Goal: Information Seeking & Learning: Check status

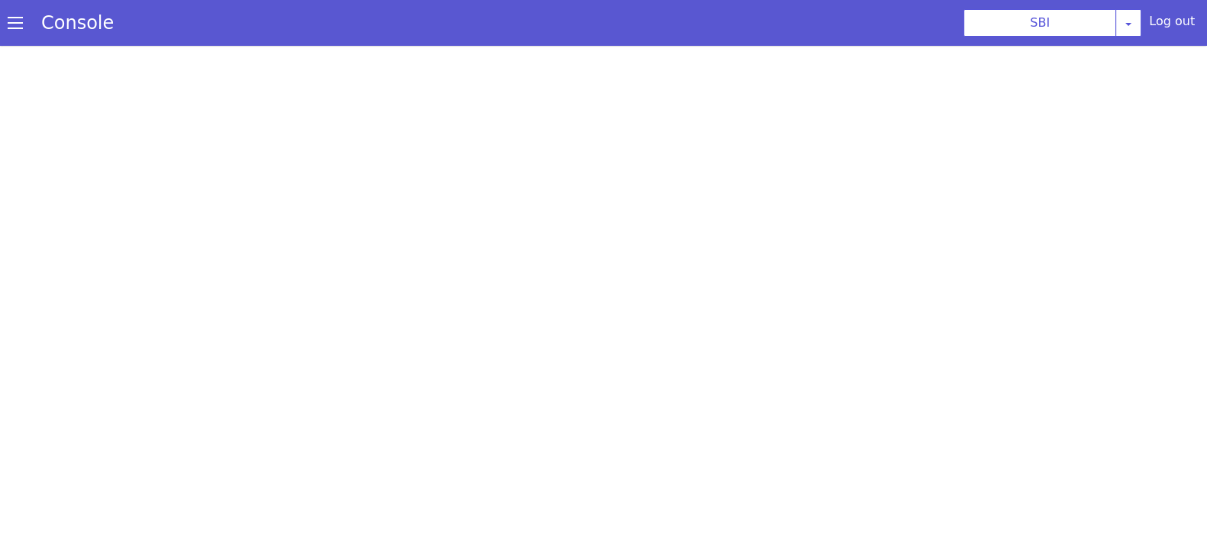
select select "TRANSFER"
select select "en"
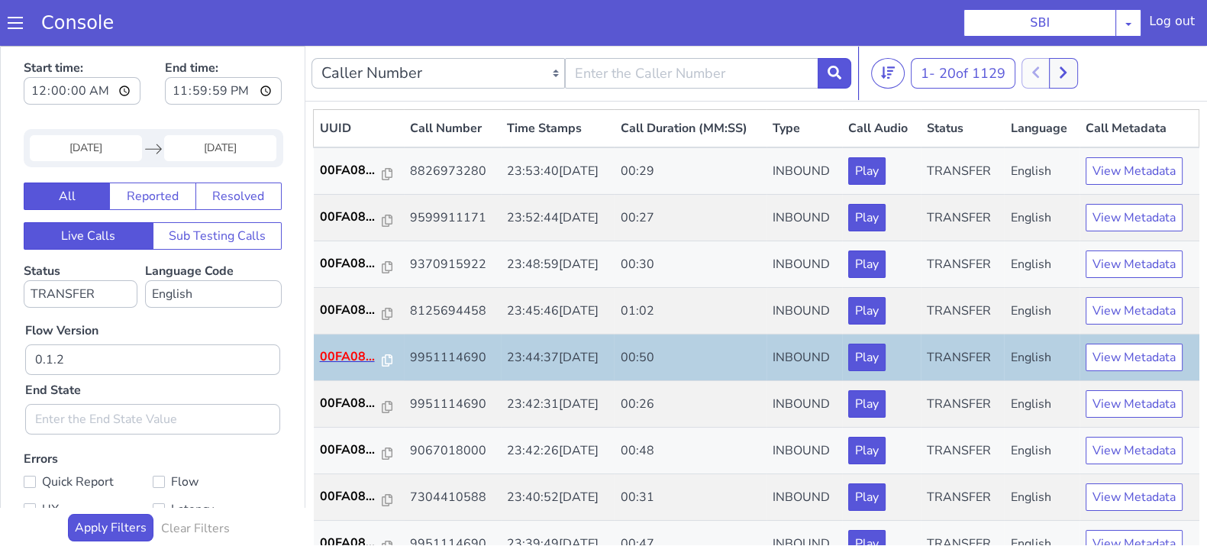
click at [336, 357] on p "00FA08..." at bounding box center [351, 356] width 63 height 18
click at [345, 313] on p "00FA08..." at bounding box center [351, 310] width 63 height 18
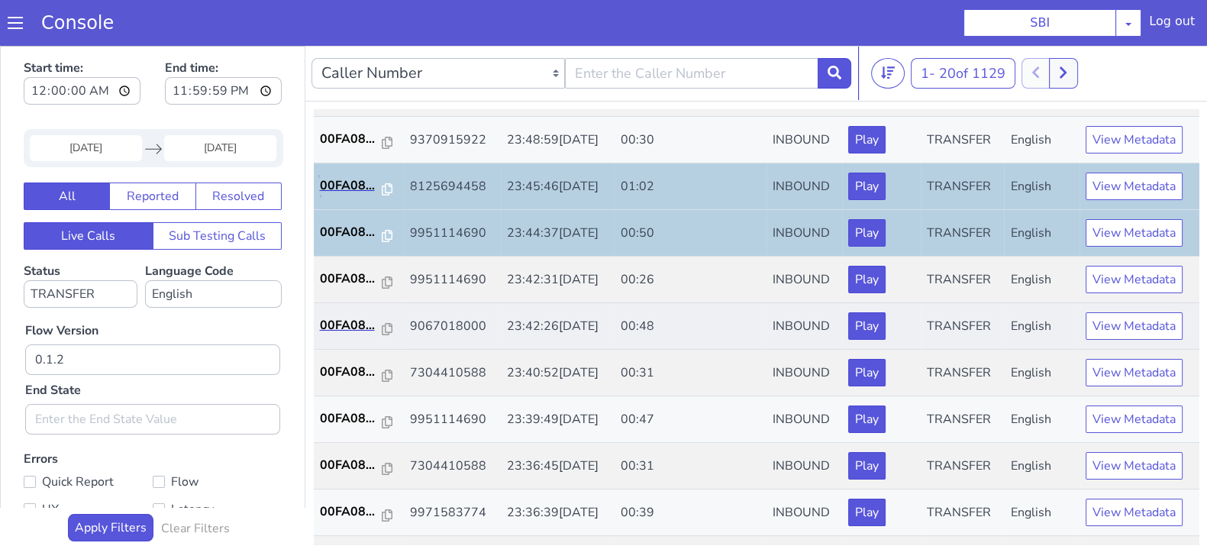
scroll to position [190, 0]
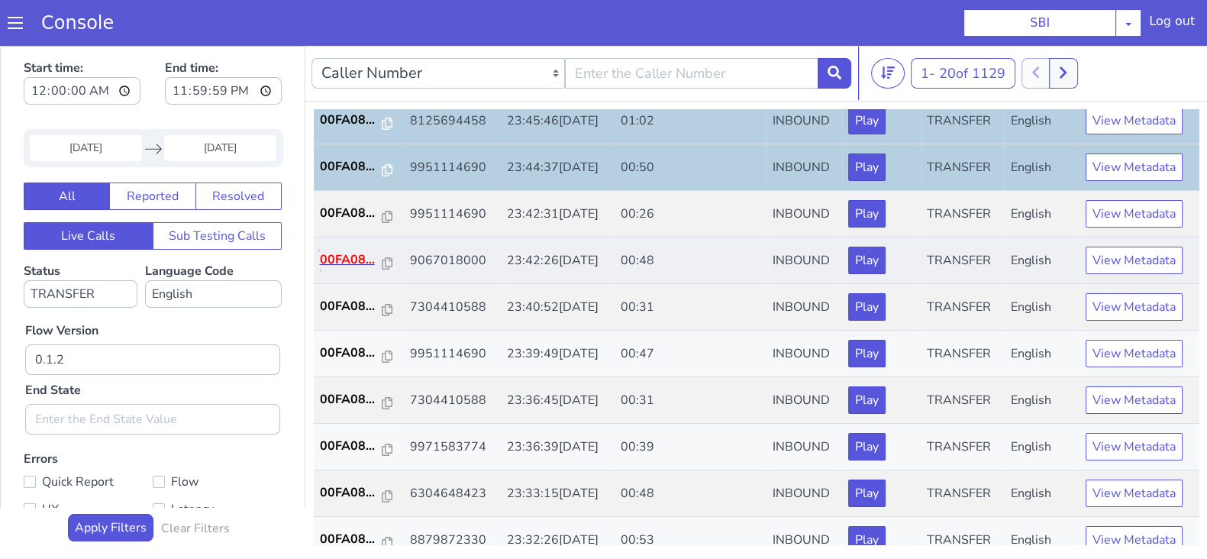
click at [343, 250] on p "00FA08..." at bounding box center [351, 259] width 63 height 18
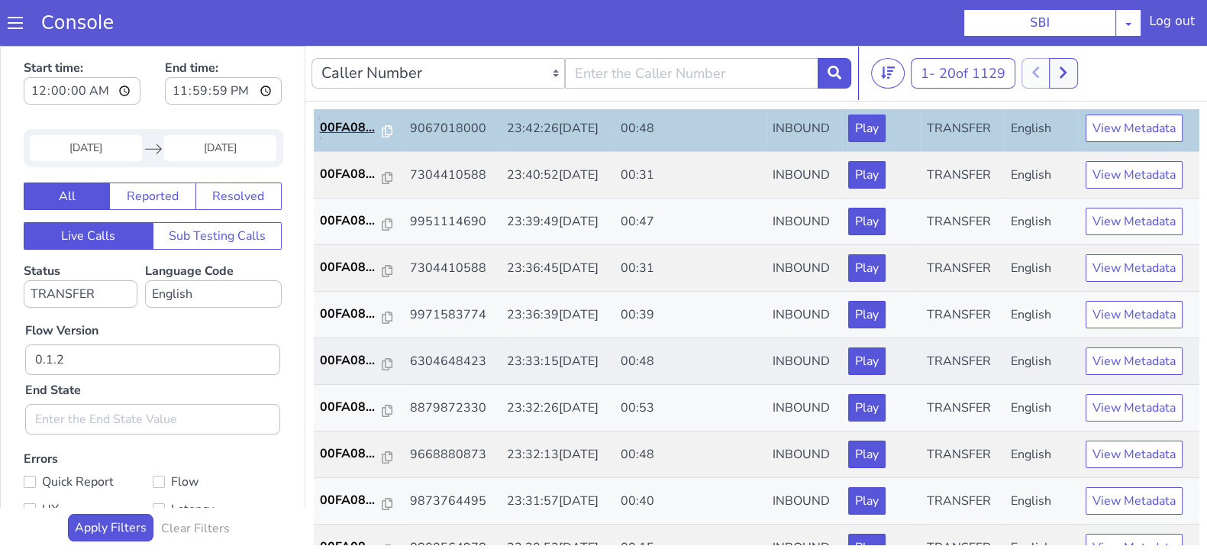
scroll to position [381, 0]
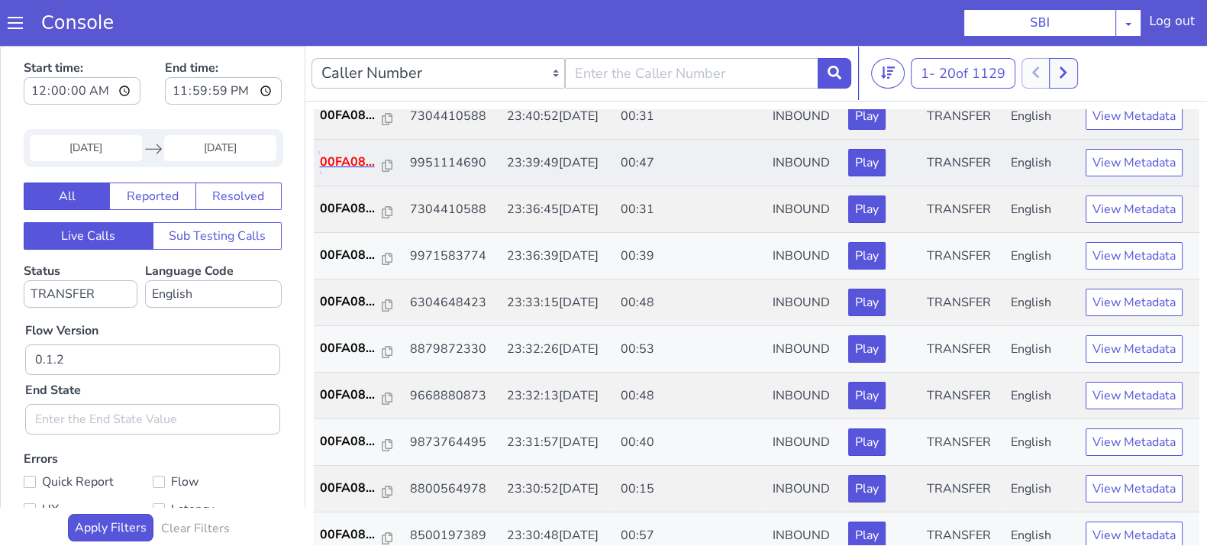
click at [342, 154] on p "00FA08..." at bounding box center [351, 162] width 63 height 18
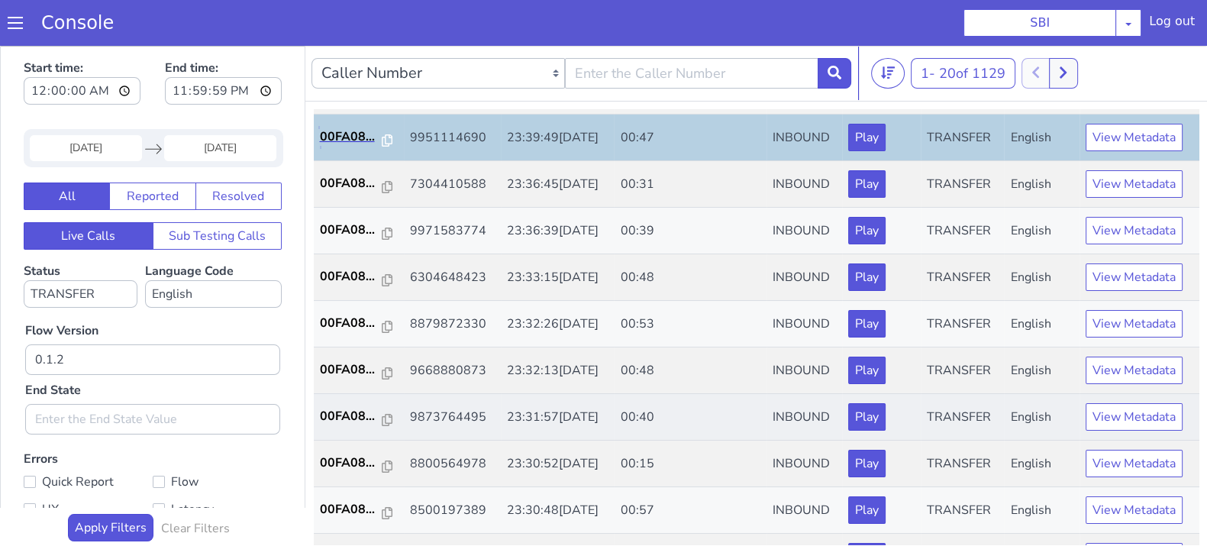
scroll to position [477, 0]
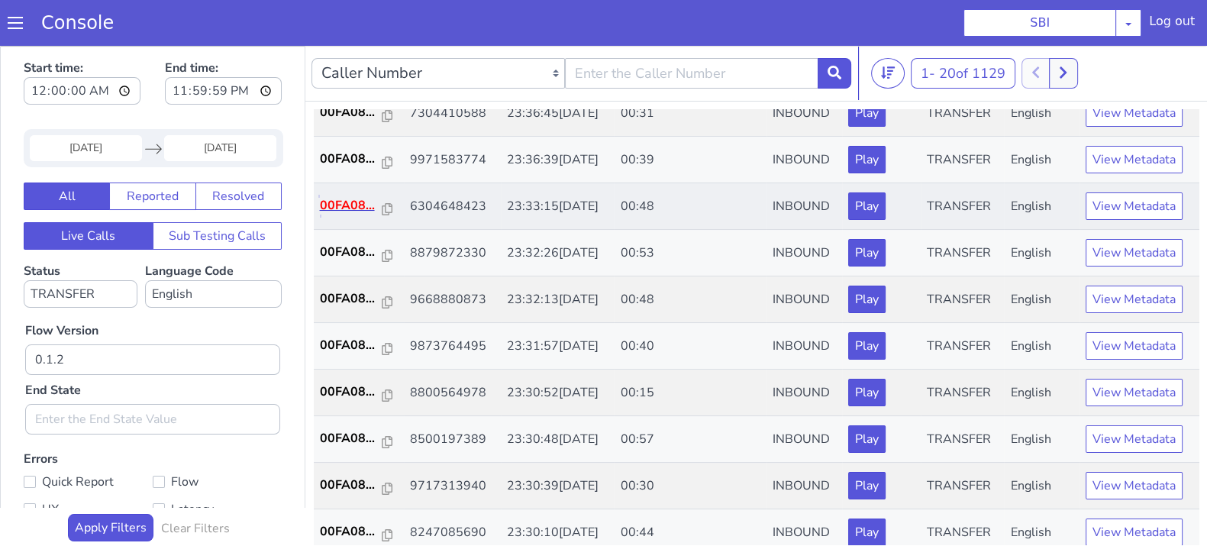
click at [322, 203] on p "00FA08..." at bounding box center [351, 205] width 63 height 18
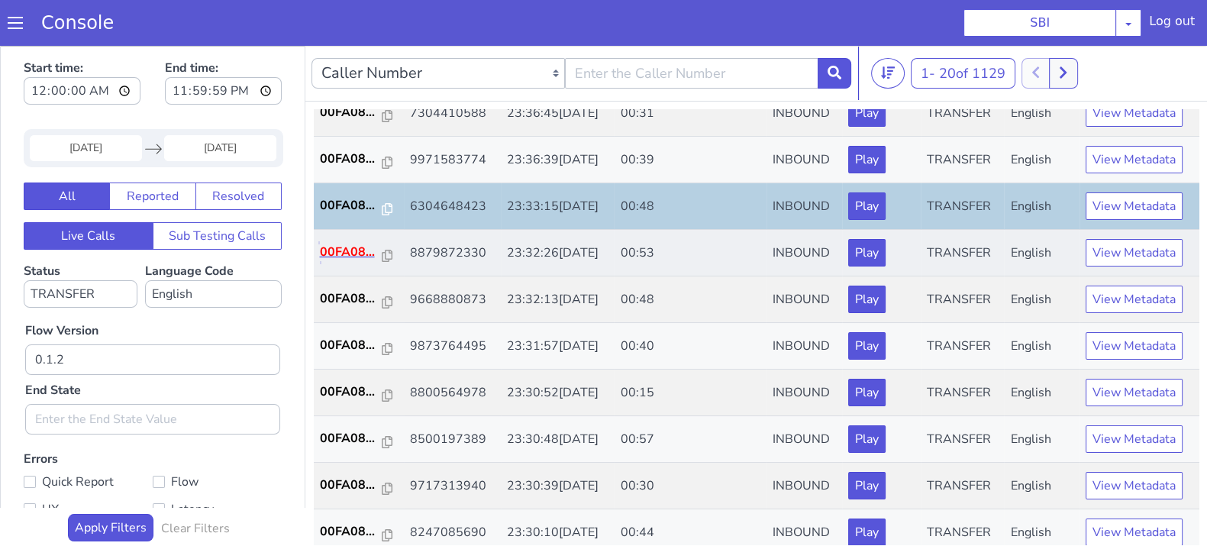
click at [342, 243] on p "00FA08..." at bounding box center [351, 252] width 63 height 18
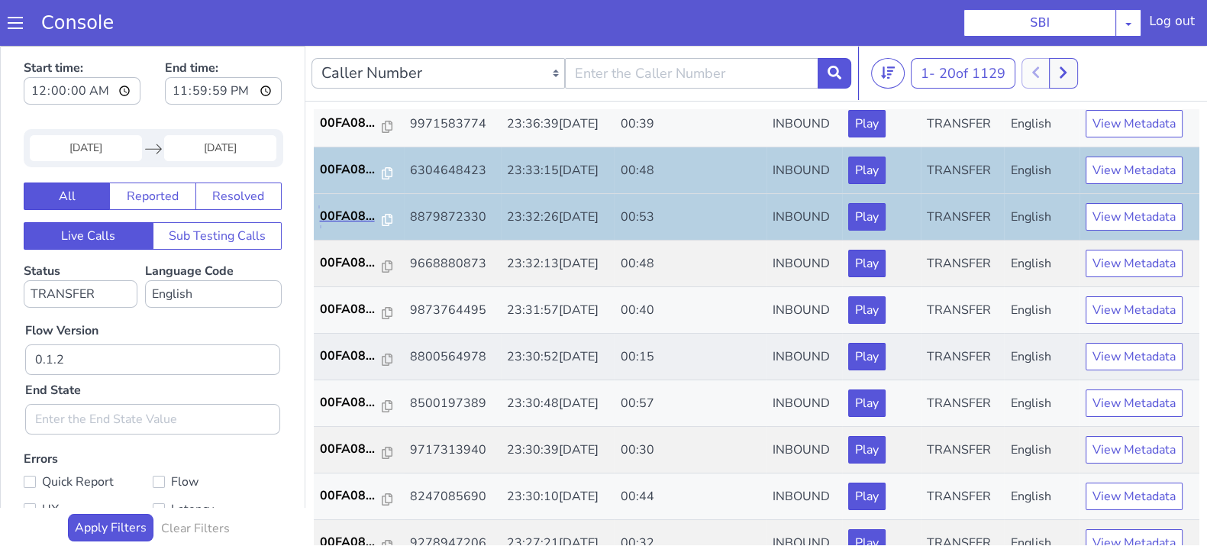
scroll to position [531, 0]
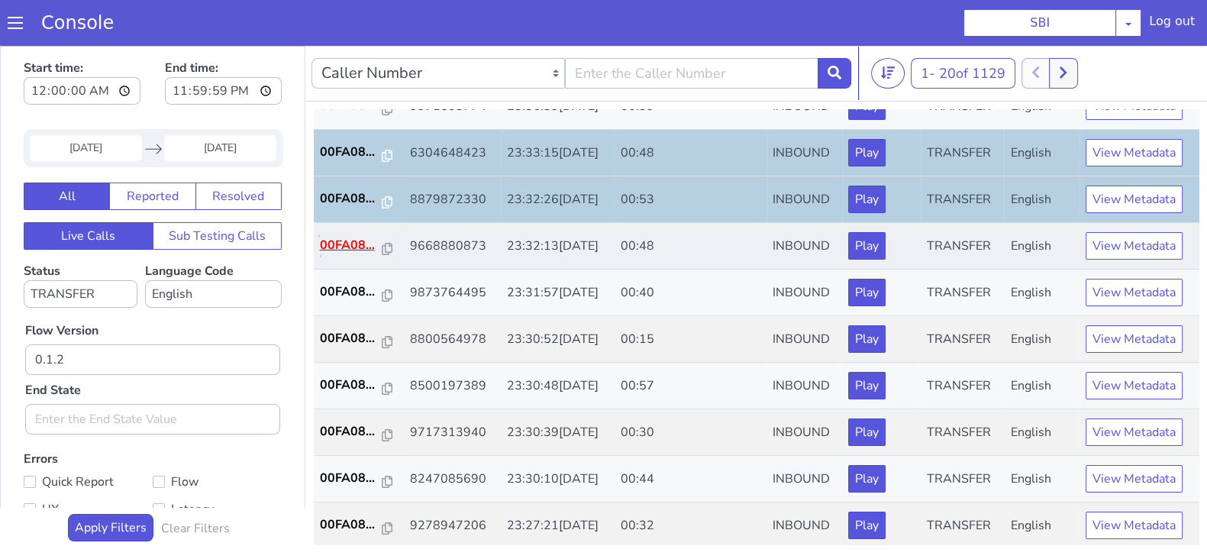
click at [344, 238] on p "00FA08..." at bounding box center [351, 245] width 63 height 18
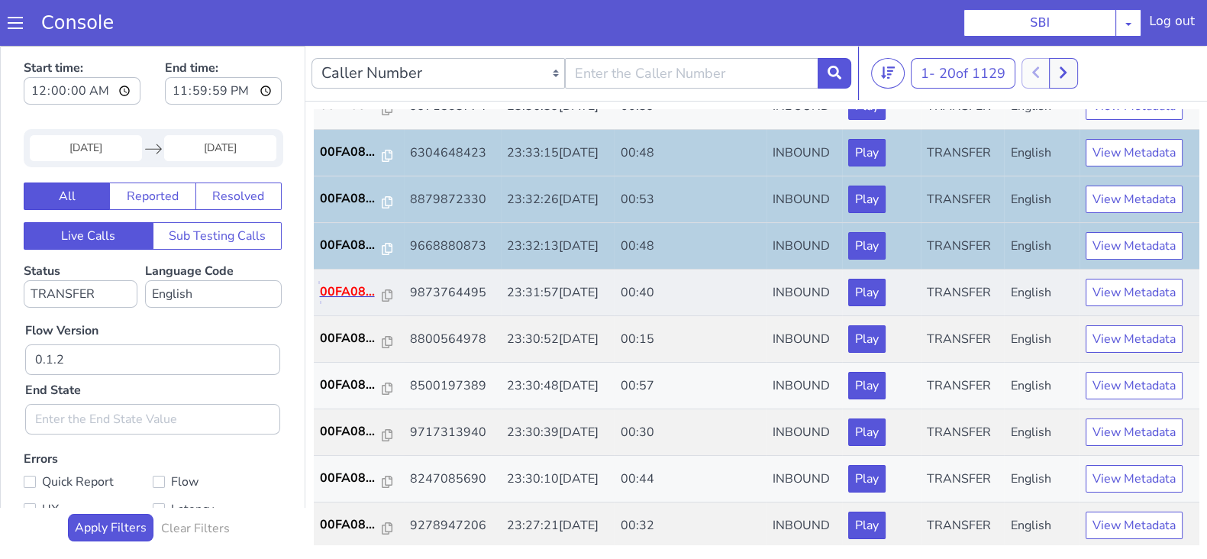
click at [351, 286] on p "00FA08..." at bounding box center [351, 292] width 63 height 18
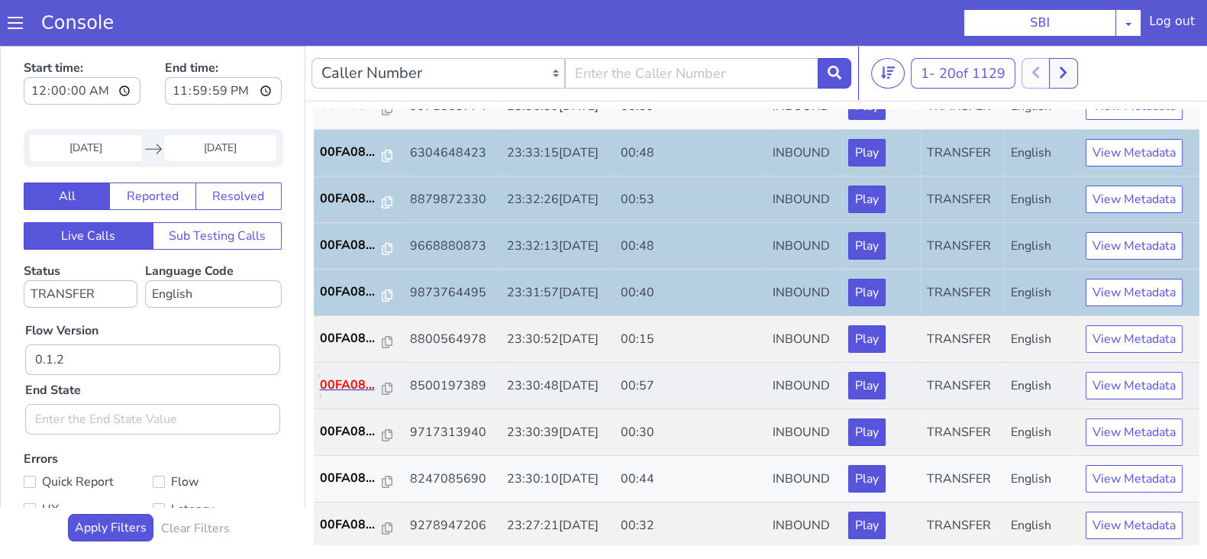
click at [349, 388] on p "00FA08..." at bounding box center [351, 385] width 63 height 18
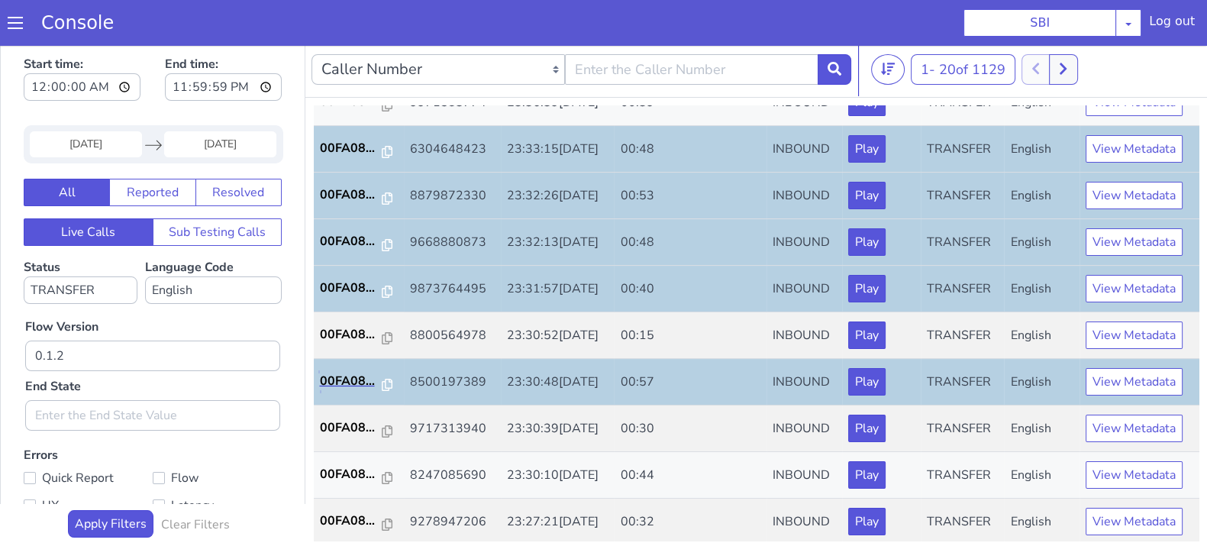
scroll to position [4, 0]
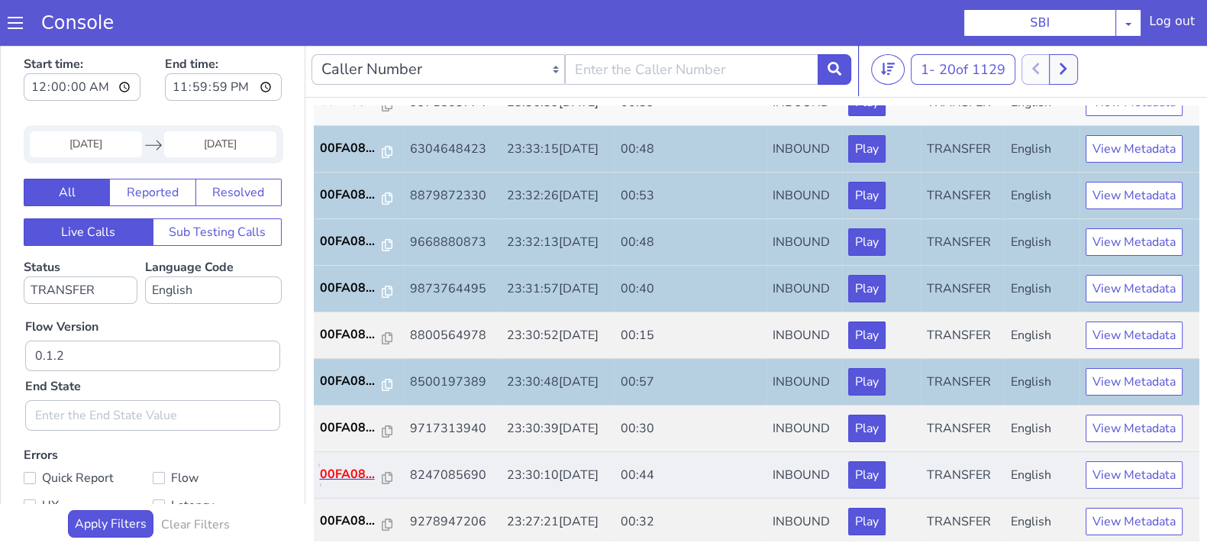
click at [347, 470] on p "00FA08..." at bounding box center [351, 474] width 63 height 18
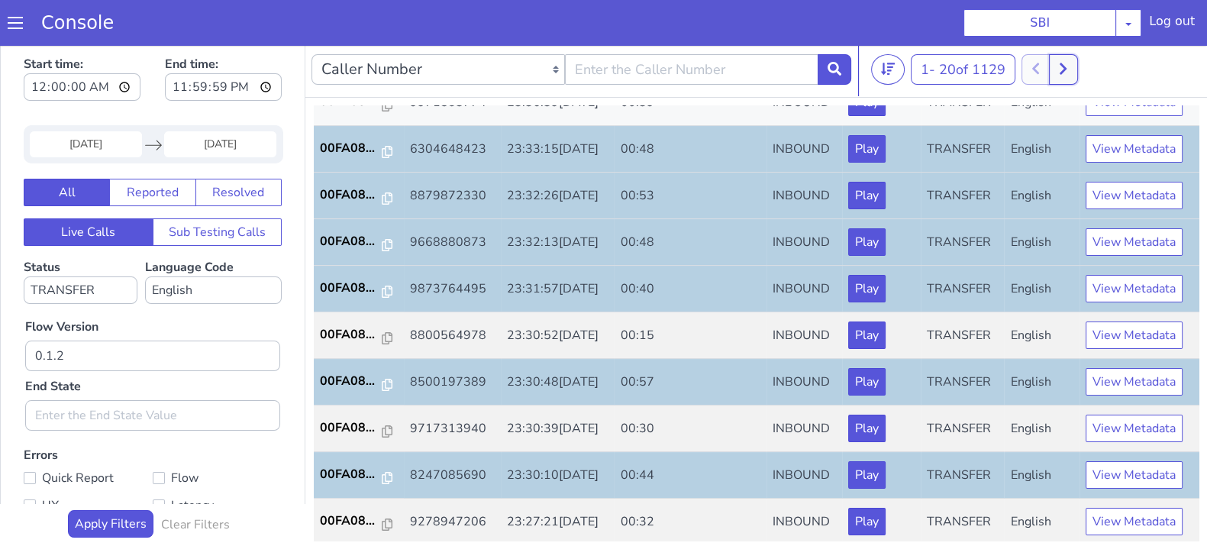
click at [1068, 66] on icon at bounding box center [1063, 69] width 8 height 14
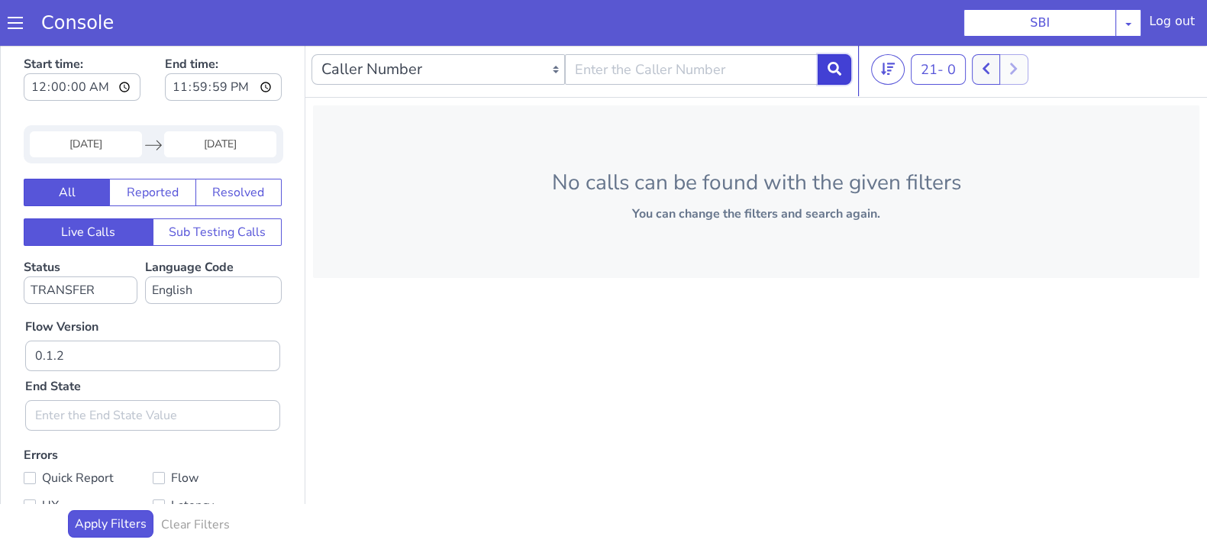
click at [829, 63] on icon at bounding box center [835, 69] width 14 height 14
click at [981, 64] on div at bounding box center [992, 69] width 57 height 31
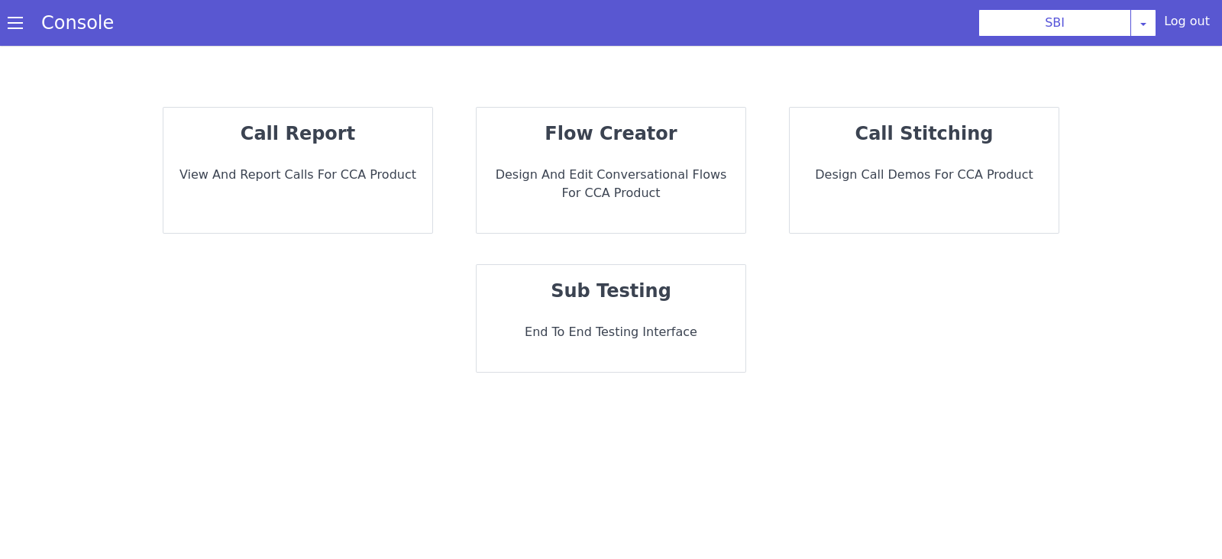
click at [316, 154] on div "call report View and report calls for CCA Product" at bounding box center [297, 170] width 269 height 125
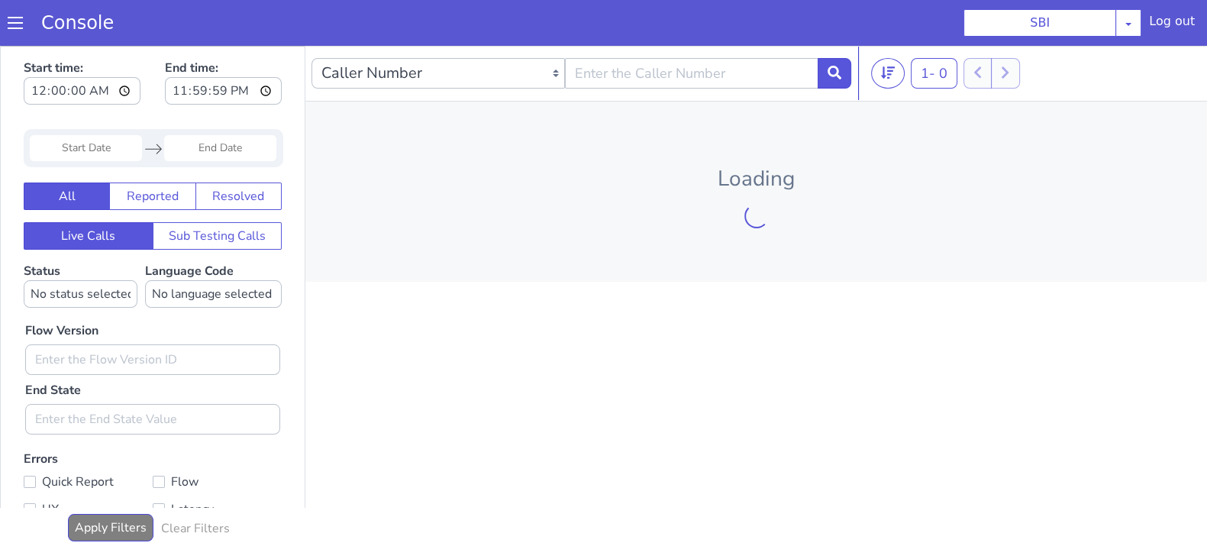
click at [111, 147] on input "Start Date" at bounding box center [86, 148] width 112 height 26
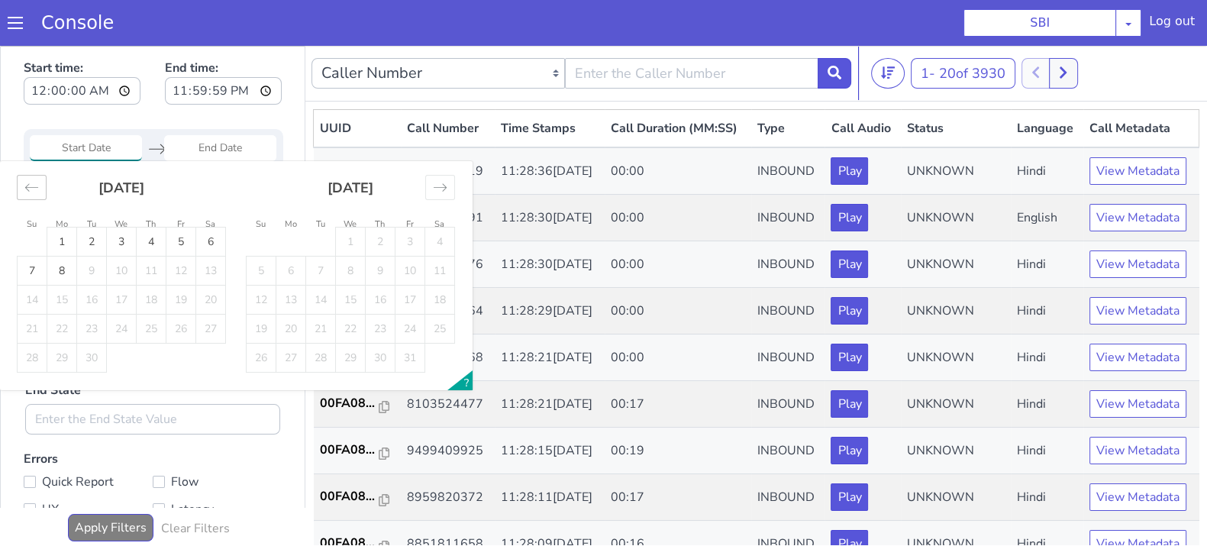
drag, startPoint x: 31, startPoint y: 176, endPoint x: 62, endPoint y: 269, distance: 97.3
click at [34, 176] on div "Move backward to switch to the previous month." at bounding box center [32, 187] width 30 height 25
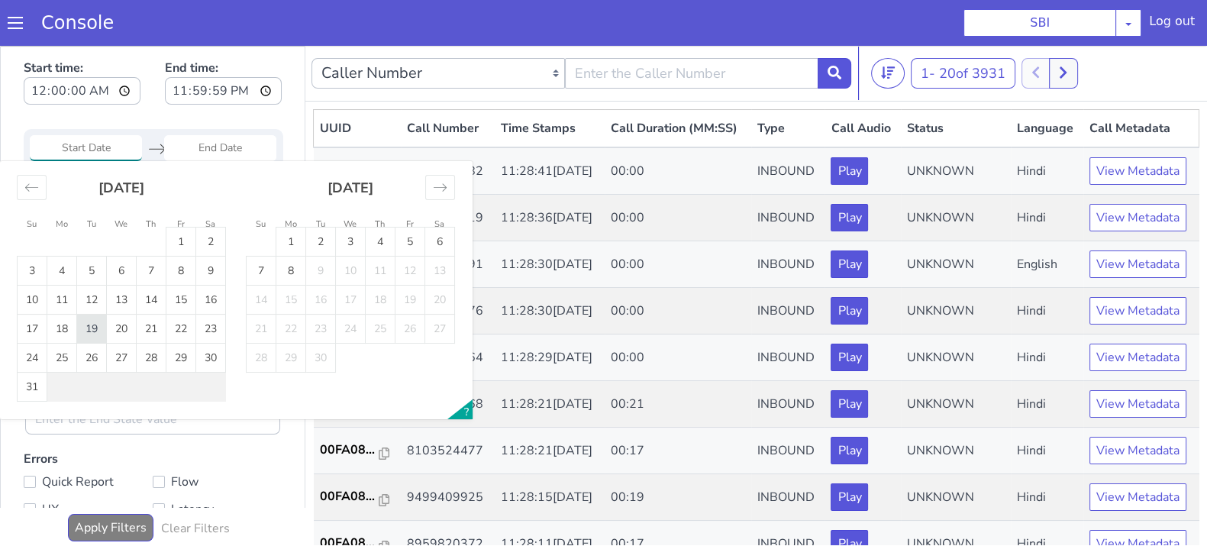
click at [92, 320] on td "19" at bounding box center [92, 329] width 30 height 29
type input "19 Aug 2025"
click at [229, 137] on input "End Date" at bounding box center [220, 148] width 112 height 26
click at [96, 322] on td "19" at bounding box center [92, 329] width 30 height 29
type input "19 Aug 2025"
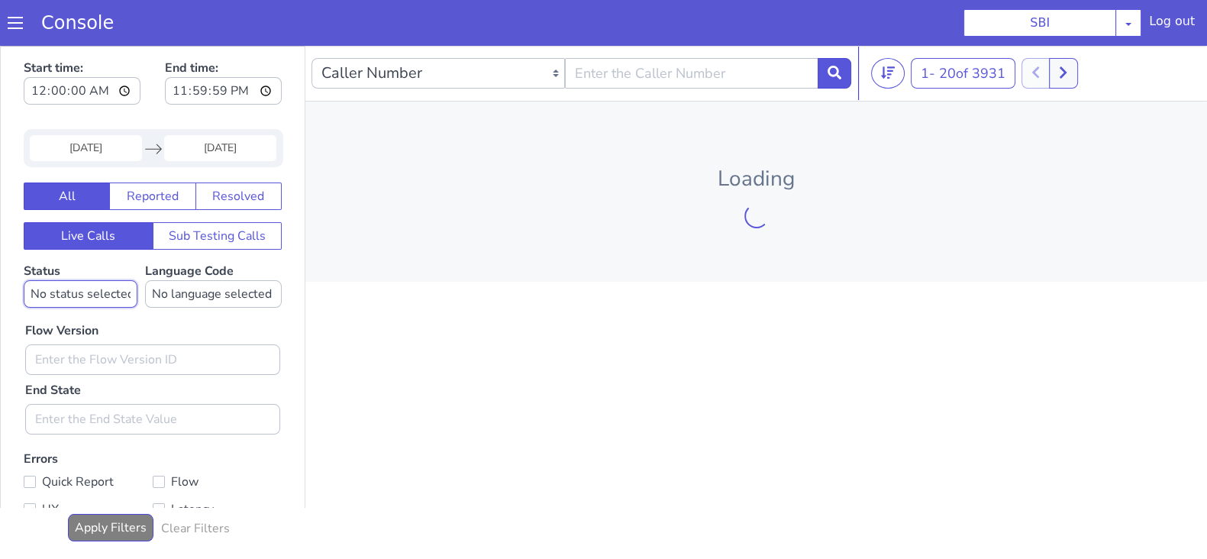
click at [79, 296] on select "No status selected HANGUP USER_HANGUP TRANSFER UNKNOWN" at bounding box center [81, 293] width 114 height 27
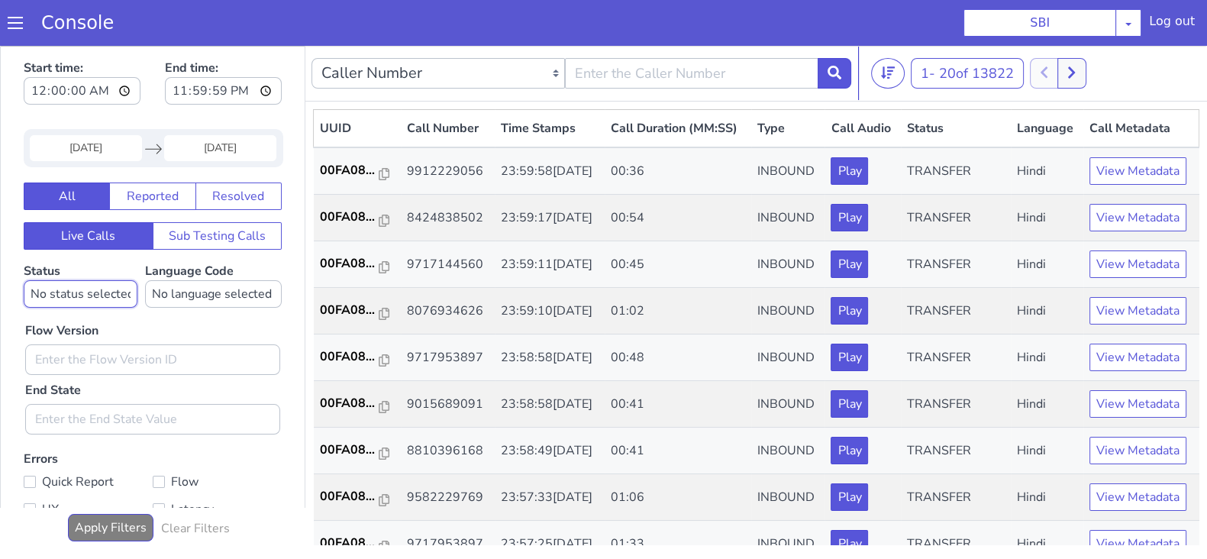
select select "TRANSFER"
click at [24, 280] on select "No status selected HANGUP USER_HANGUP TRANSFER UNKNOWN" at bounding box center [81, 293] width 114 height 27
click at [205, 289] on select "No language selected Hindi English Tamil Telugu Kanada Marathi Malayalam Gujara…" at bounding box center [213, 293] width 137 height 27
select select "en"
click at [145, 280] on select "No language selected Hindi English Tamil Telugu Kanada Marathi Malayalam Gujara…" at bounding box center [213, 293] width 137 height 27
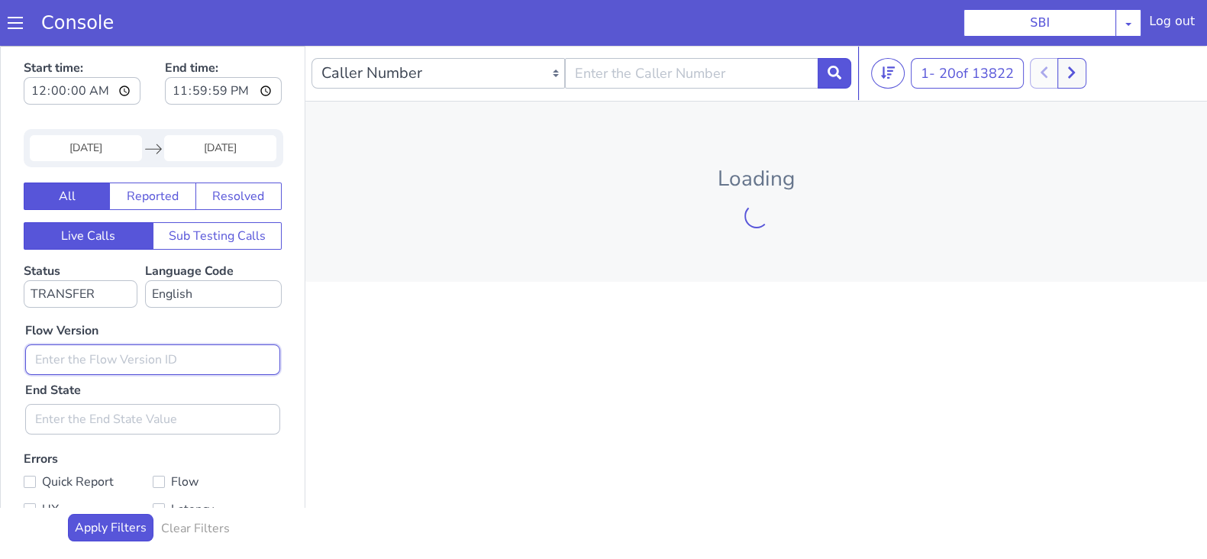
click at [73, 372] on input "text" at bounding box center [152, 359] width 255 height 31
type input "0.1.2"
click at [830, 84] on button at bounding box center [835, 73] width 34 height 31
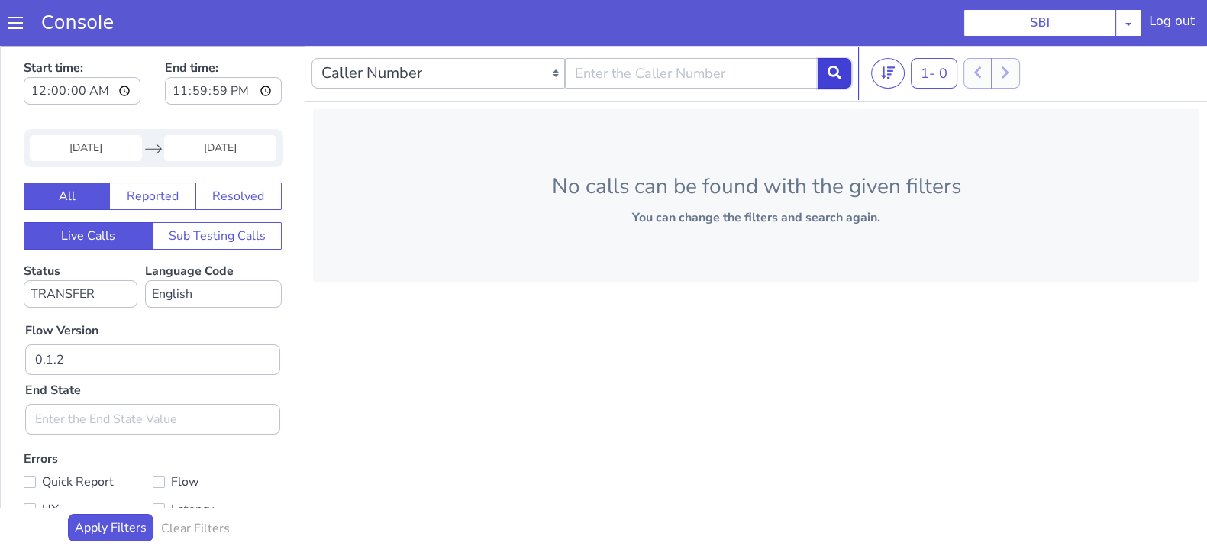
click at [834, 73] on icon at bounding box center [835, 73] width 14 height 14
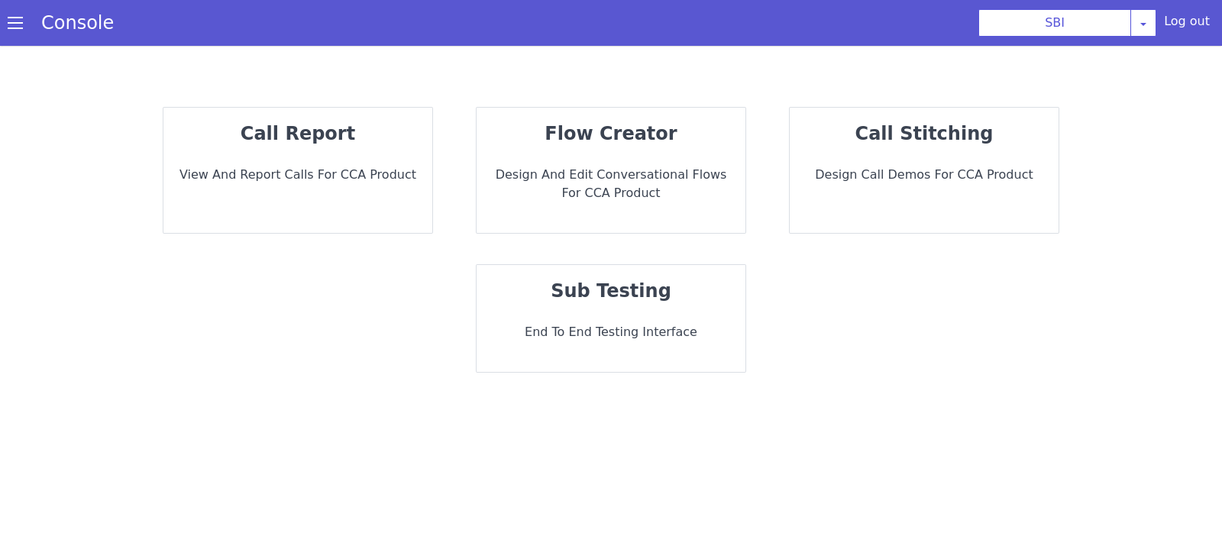
click at [294, 180] on p "View and report calls for CCA Product" at bounding box center [298, 175] width 244 height 18
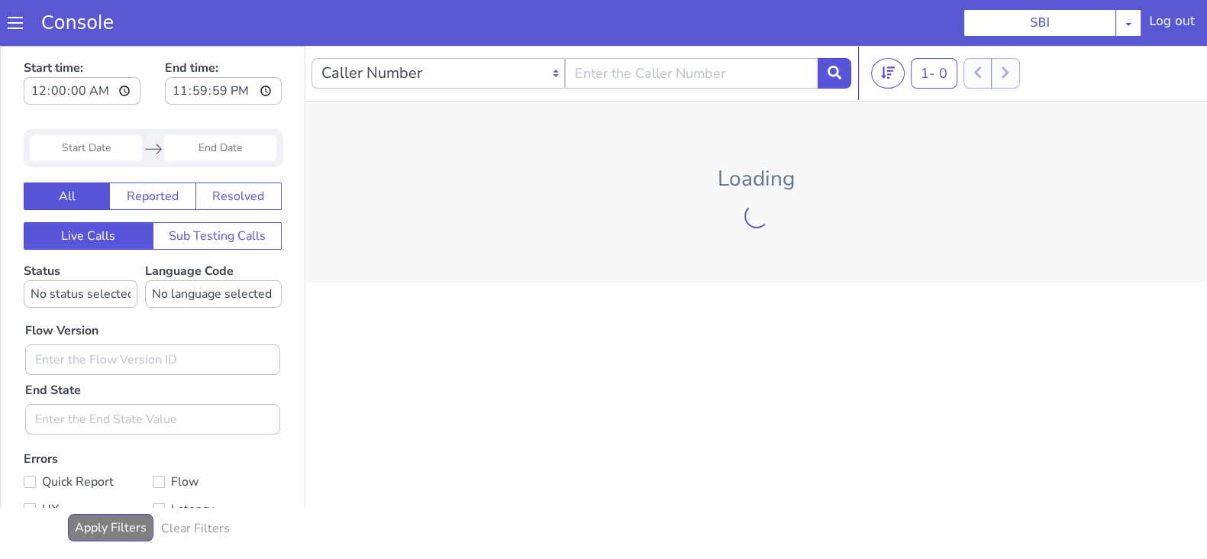
click at [61, 154] on input "Start Date" at bounding box center [86, 148] width 112 height 26
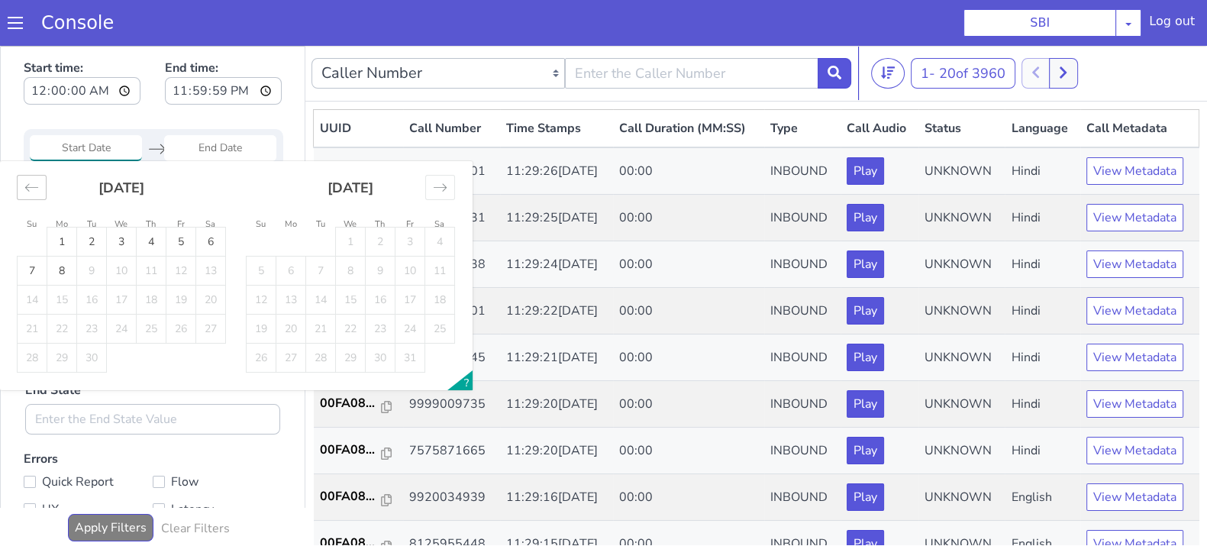
click at [34, 183] on icon "Move backward to switch to the previous month." at bounding box center [31, 187] width 15 height 15
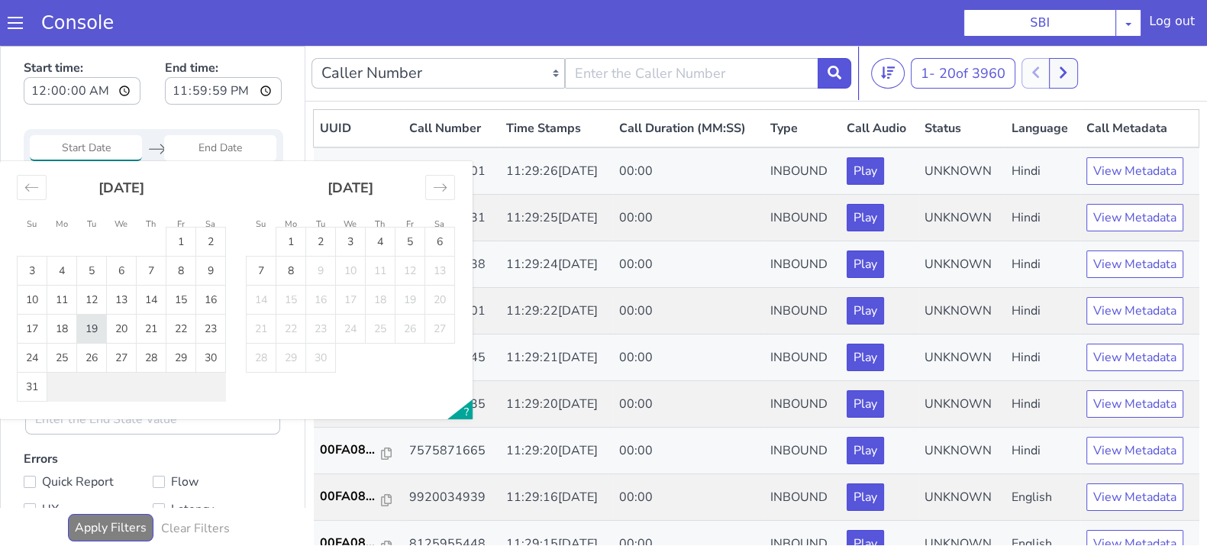
click at [99, 328] on td "19" at bounding box center [92, 329] width 30 height 29
type input "19 Aug 2025"
click at [214, 158] on input "End Date" at bounding box center [220, 148] width 112 height 26
click at [88, 332] on td "19" at bounding box center [92, 329] width 30 height 29
type input "19 Aug 2025"
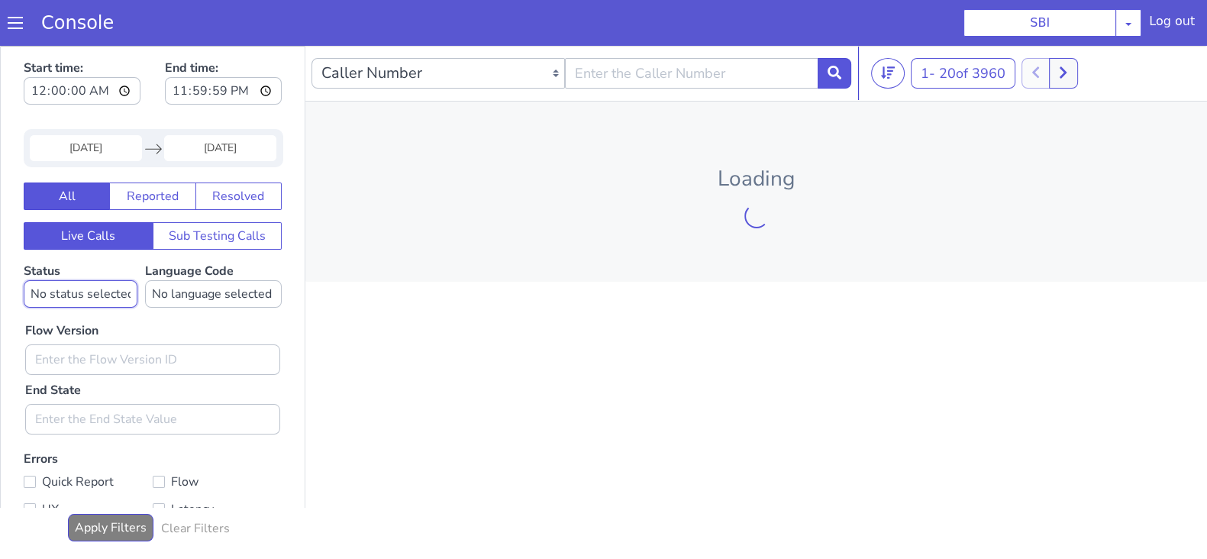
click at [81, 296] on select "No status selected HANGUP USER_HANGUP TRANSFER UNKNOWN" at bounding box center [81, 293] width 114 height 27
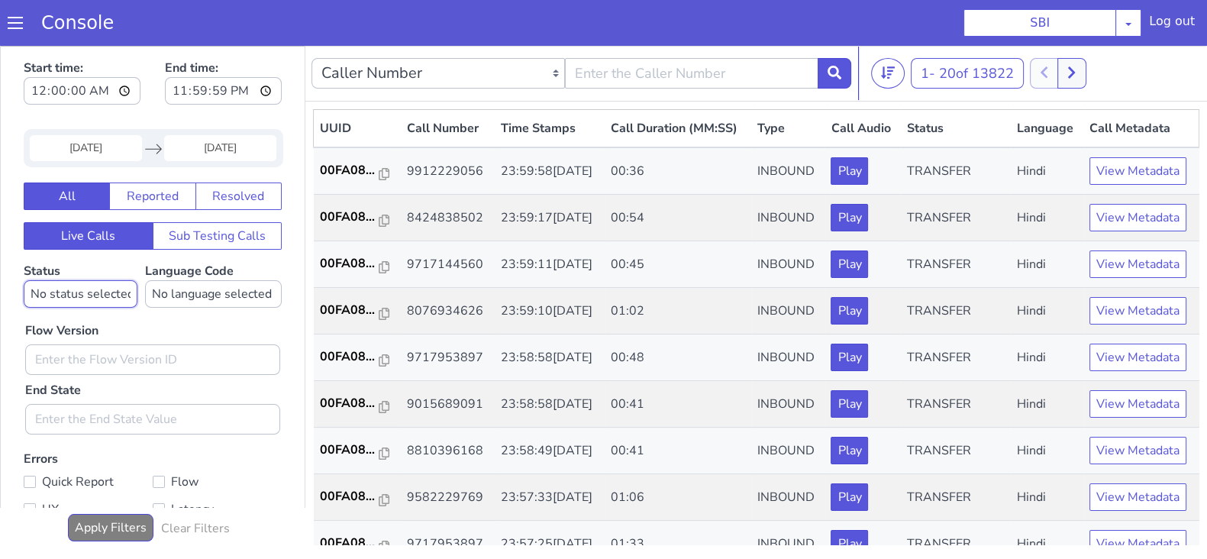
select select "TRANSFER"
click at [24, 280] on select "No status selected HANGUP USER_HANGUP TRANSFER UNKNOWN" at bounding box center [81, 293] width 114 height 27
click at [218, 292] on select "No language selected Hindi English Tamil Telugu Kanada Marathi Malayalam Gujara…" at bounding box center [213, 293] width 137 height 27
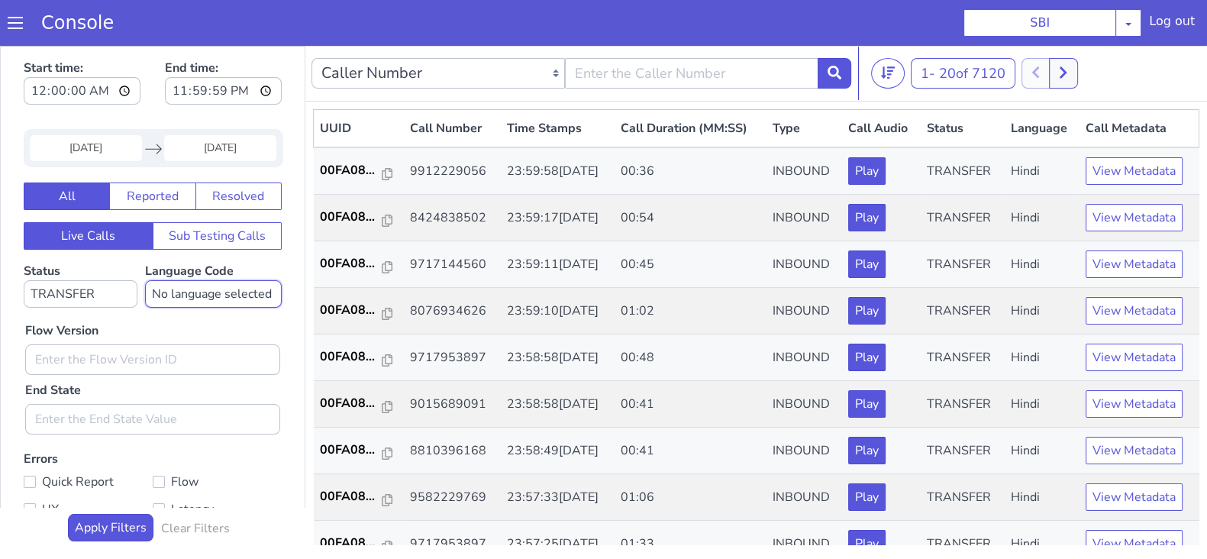
select select "en"
click at [145, 280] on select "No language selected Hindi English Tamil Telugu Kanada Marathi Malayalam Gujara…" at bounding box center [213, 293] width 137 height 27
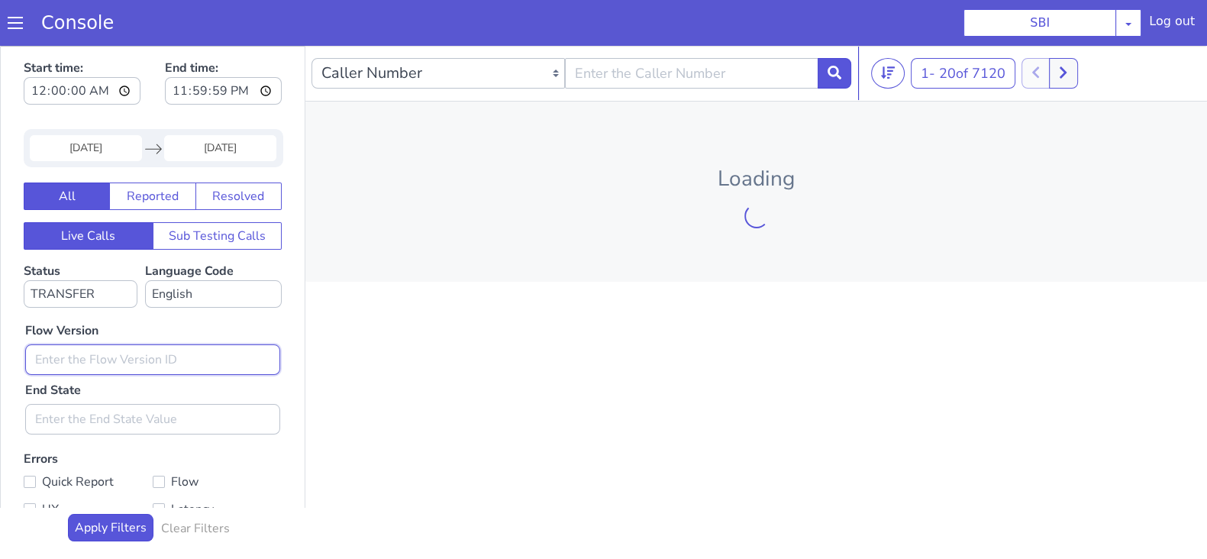
drag, startPoint x: 115, startPoint y: 348, endPoint x: 115, endPoint y: 359, distance: 10.7
click at [115, 348] on input "text" at bounding box center [152, 359] width 255 height 31
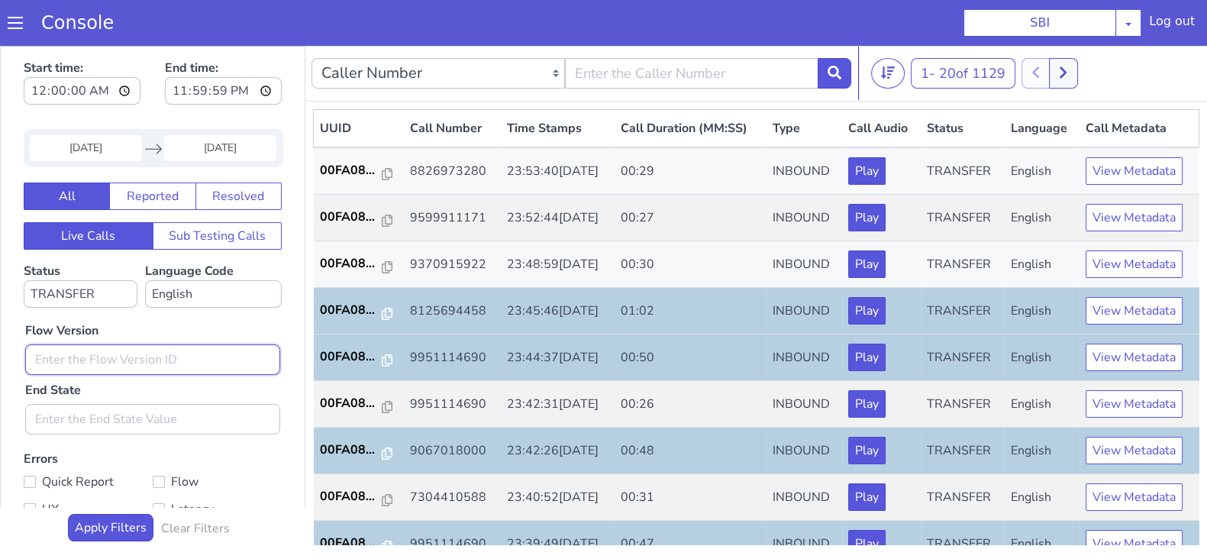
click at [88, 351] on input "text" at bounding box center [152, 359] width 255 height 31
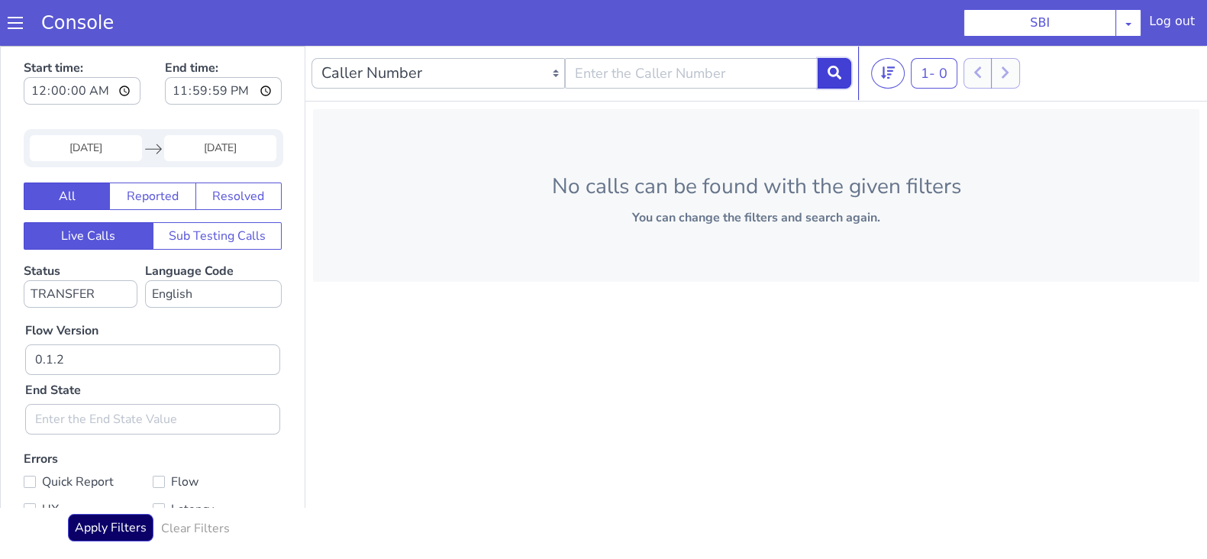
click at [839, 82] on button at bounding box center [835, 73] width 34 height 31
click at [116, 296] on select "No status selected HANGUP USER_HANGUP TRANSFER UNKNOWN" at bounding box center [81, 293] width 114 height 27
click at [215, 355] on input "0.1.2" at bounding box center [152, 359] width 255 height 31
type input "0"
click at [841, 79] on button at bounding box center [835, 73] width 34 height 31
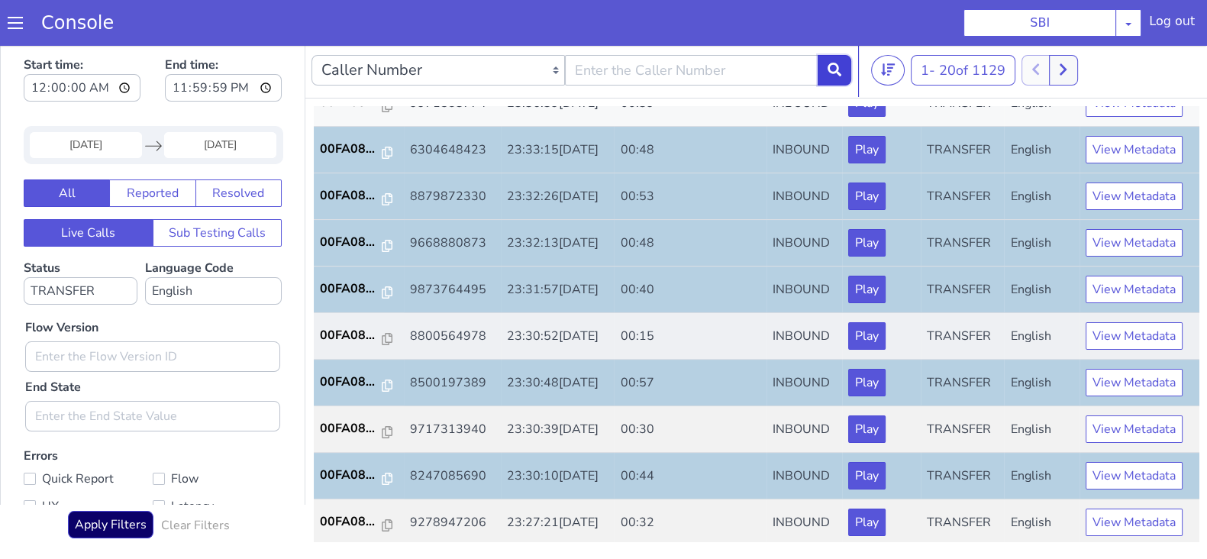
scroll to position [4, 0]
click at [346, 427] on p "00FA08..." at bounding box center [351, 428] width 63 height 18
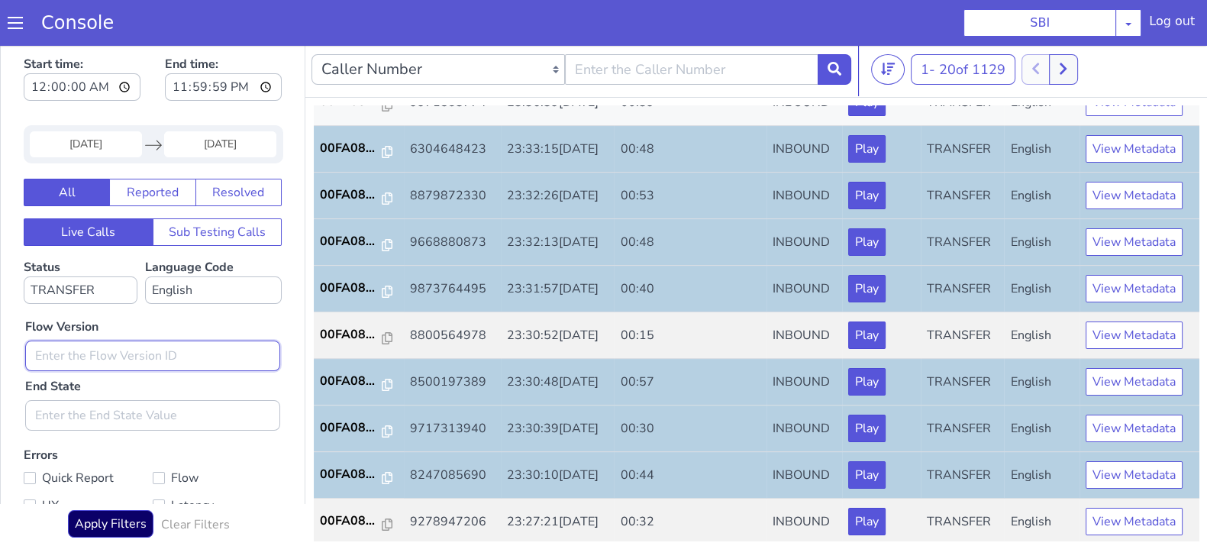
click at [83, 360] on input "text" at bounding box center [152, 356] width 255 height 31
type input "0.1.4"
click at [837, 64] on icon at bounding box center [835, 69] width 14 height 14
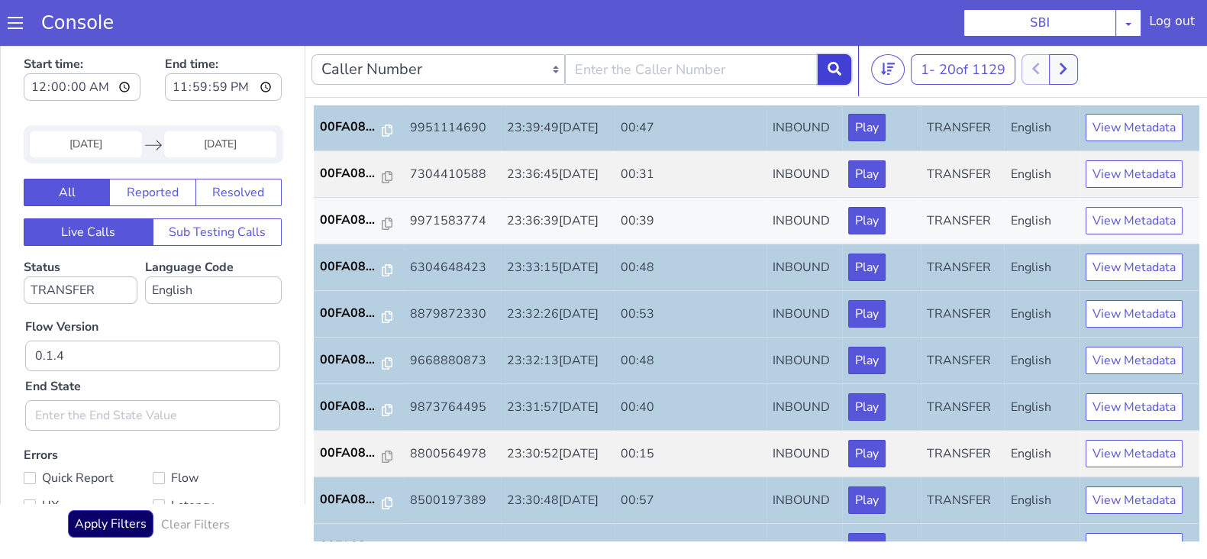
scroll to position [531, 0]
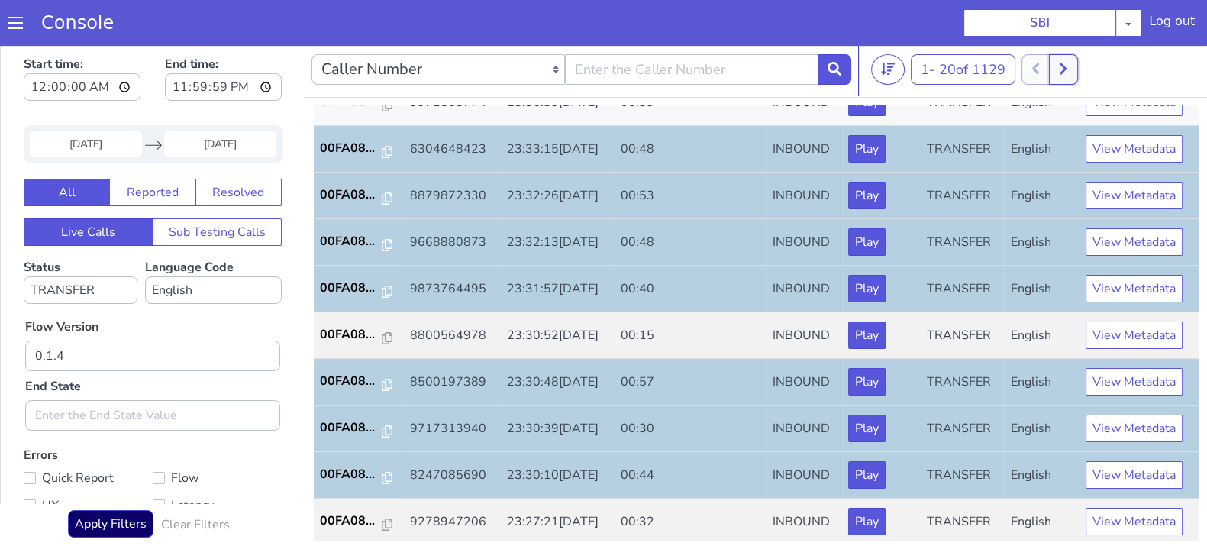
click at [1073, 69] on button at bounding box center [1063, 69] width 28 height 31
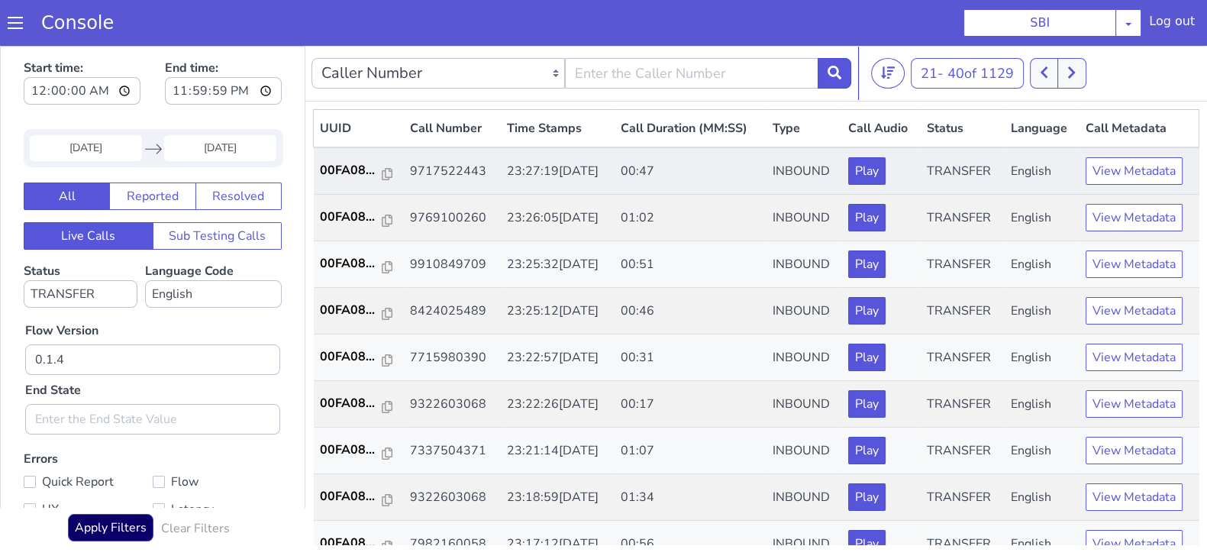
click at [340, 179] on td "00FA08..." at bounding box center [359, 170] width 90 height 47
click at [343, 171] on p "00FA08..." at bounding box center [351, 170] width 63 height 18
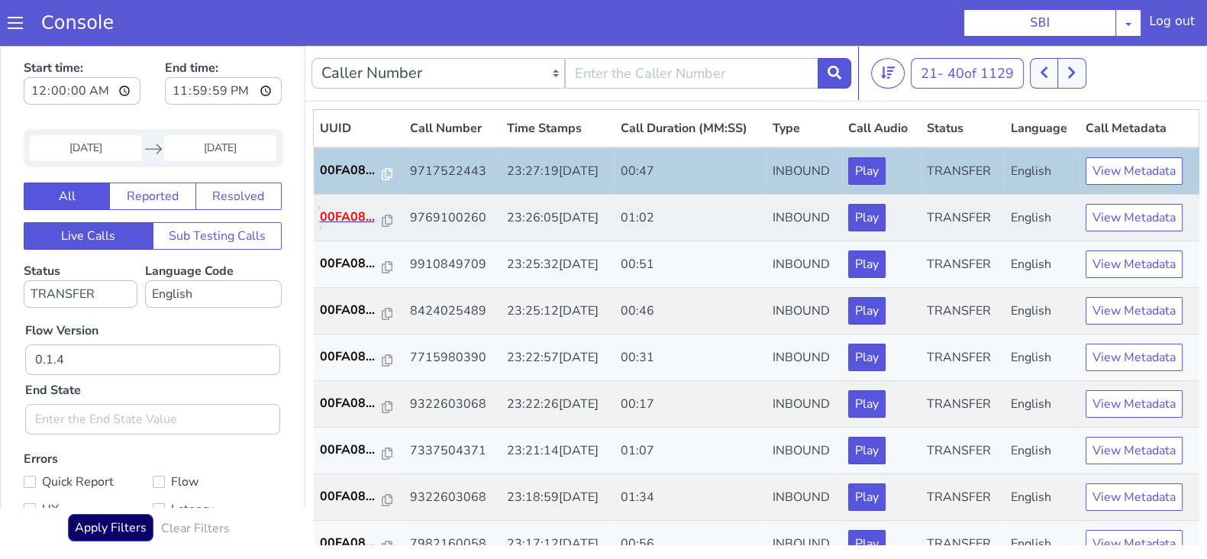
click at [331, 212] on p "00FA08..." at bounding box center [351, 217] width 63 height 18
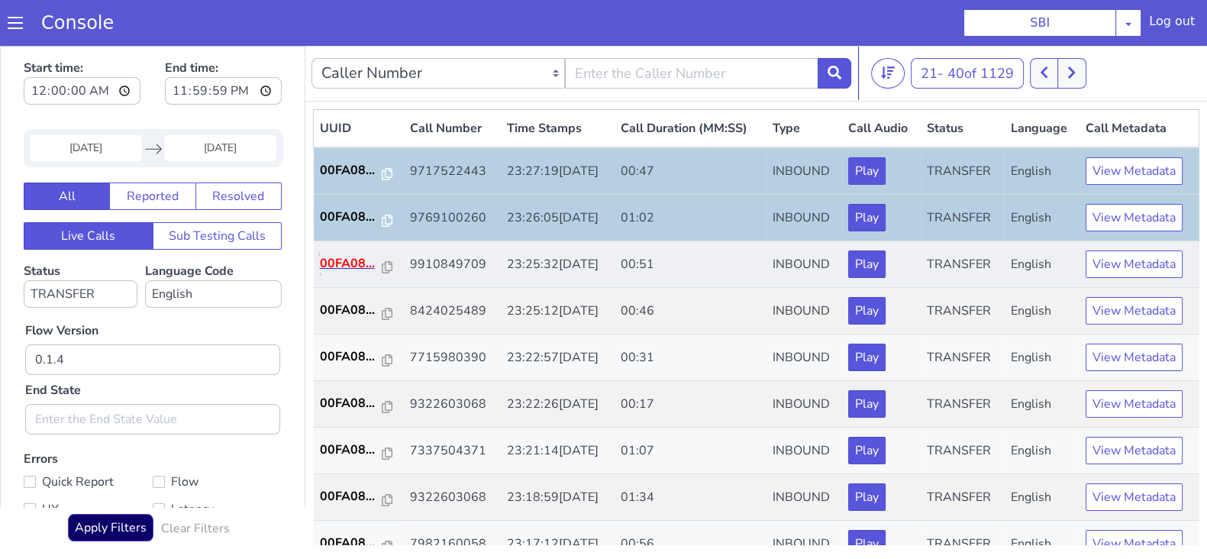
click at [338, 265] on p "00FA08..." at bounding box center [351, 263] width 63 height 18
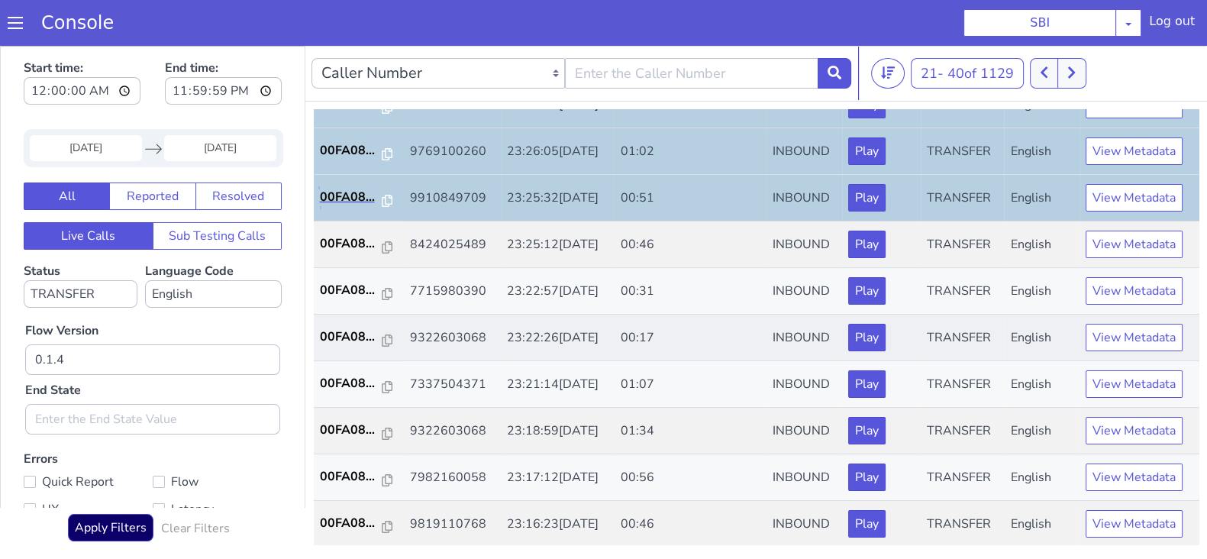
scroll to position [95, 0]
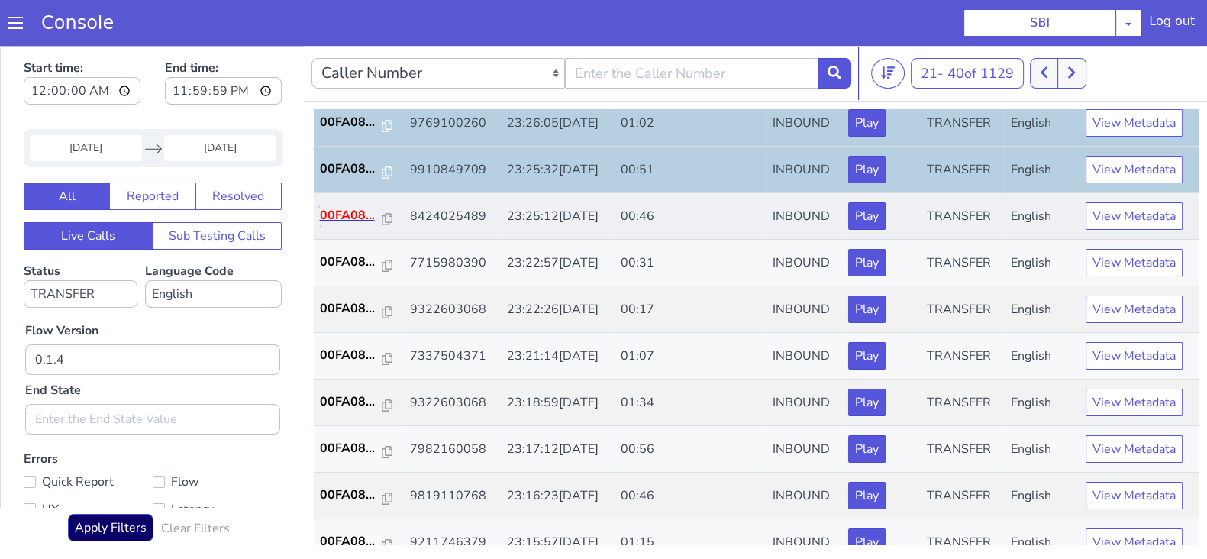
click at [344, 212] on p "00FA08..." at bounding box center [351, 215] width 63 height 18
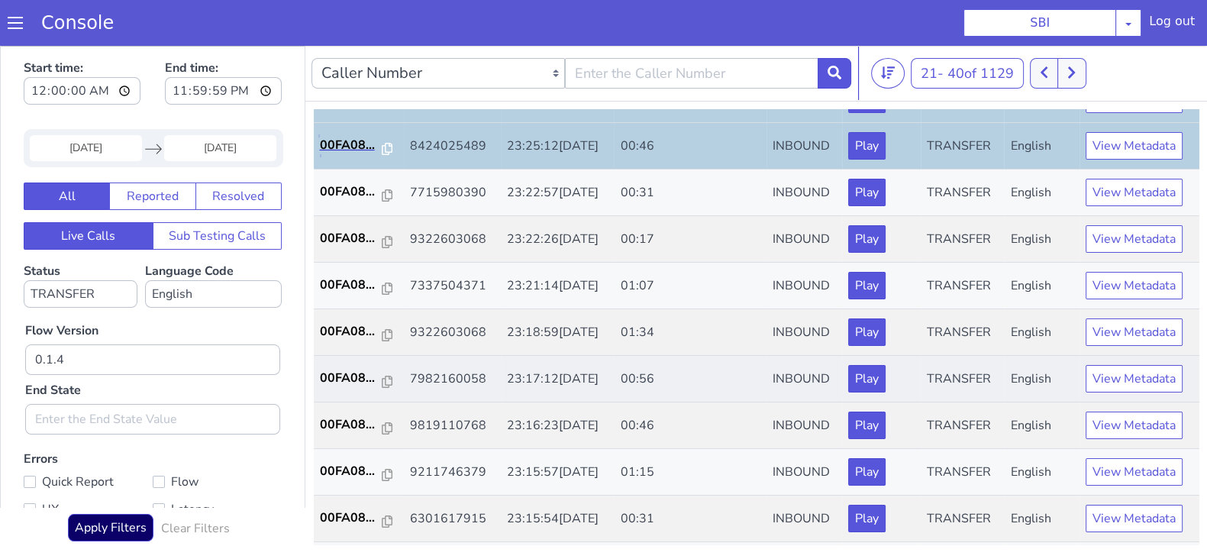
scroll to position [190, 0]
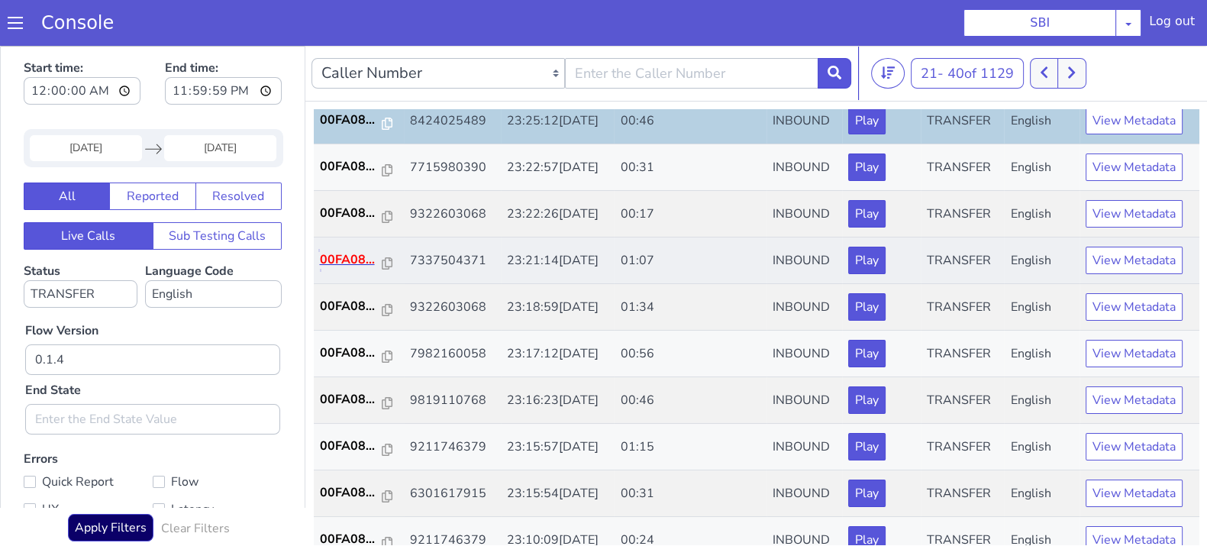
click at [356, 254] on p "00FA08..." at bounding box center [351, 259] width 63 height 18
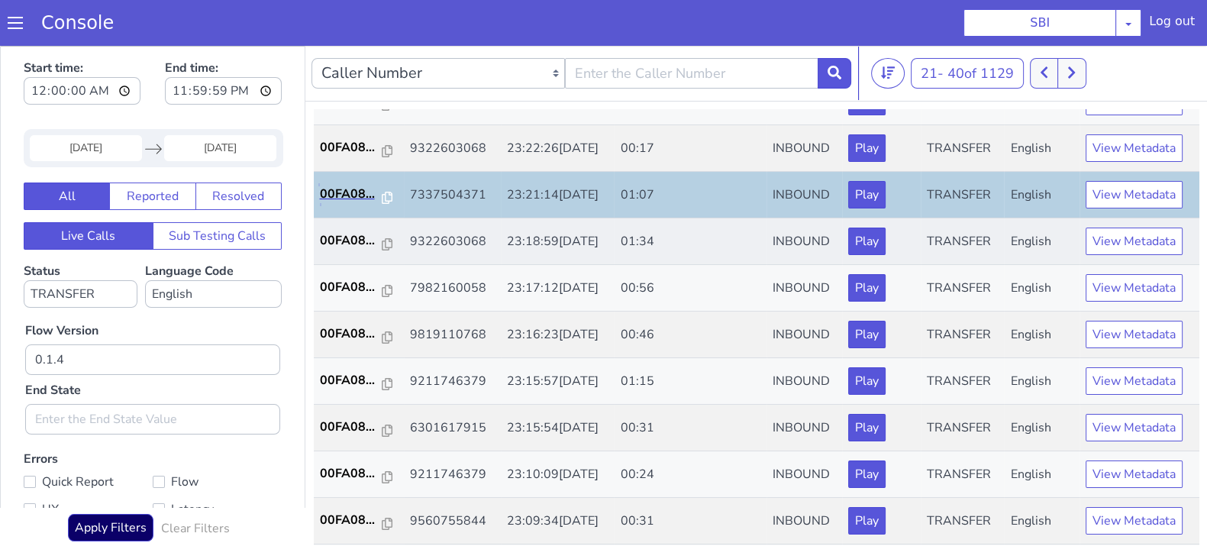
scroll to position [286, 0]
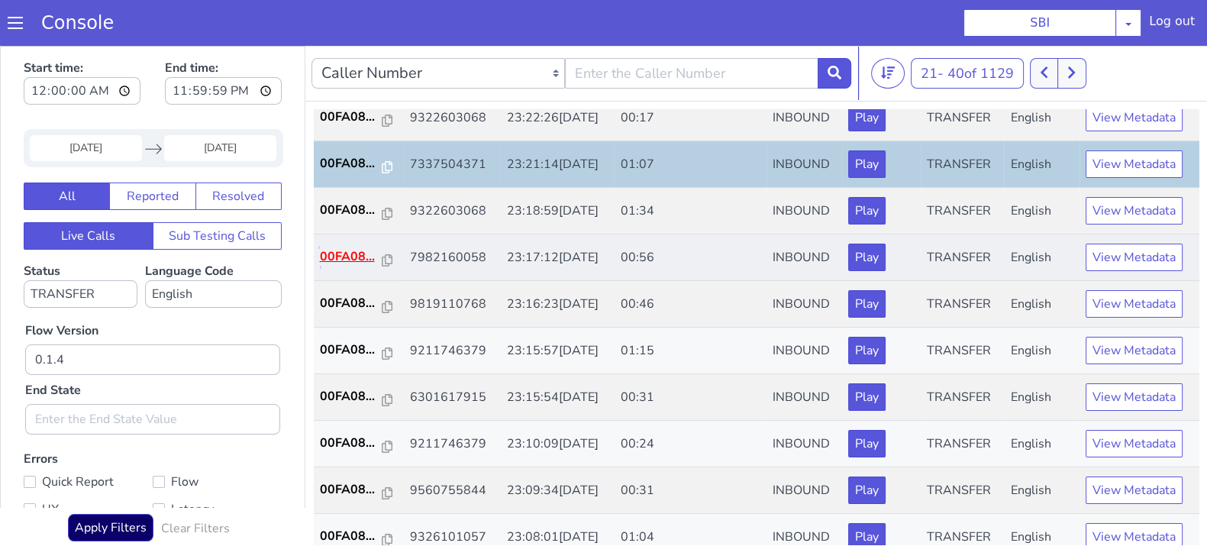
click at [351, 255] on p "00FA08..." at bounding box center [351, 256] width 63 height 18
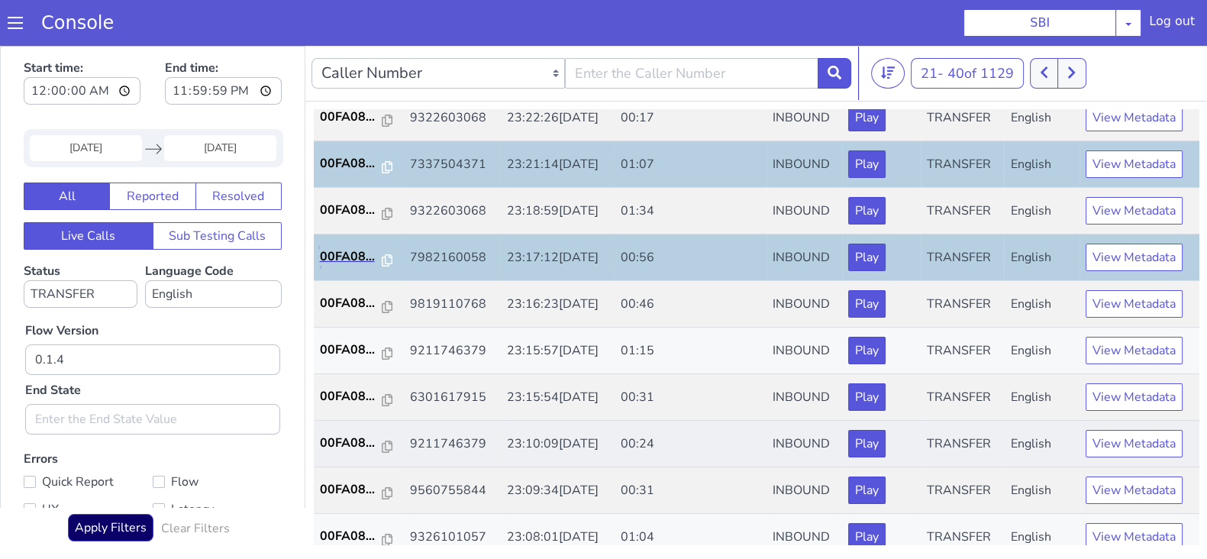
scroll to position [381, 0]
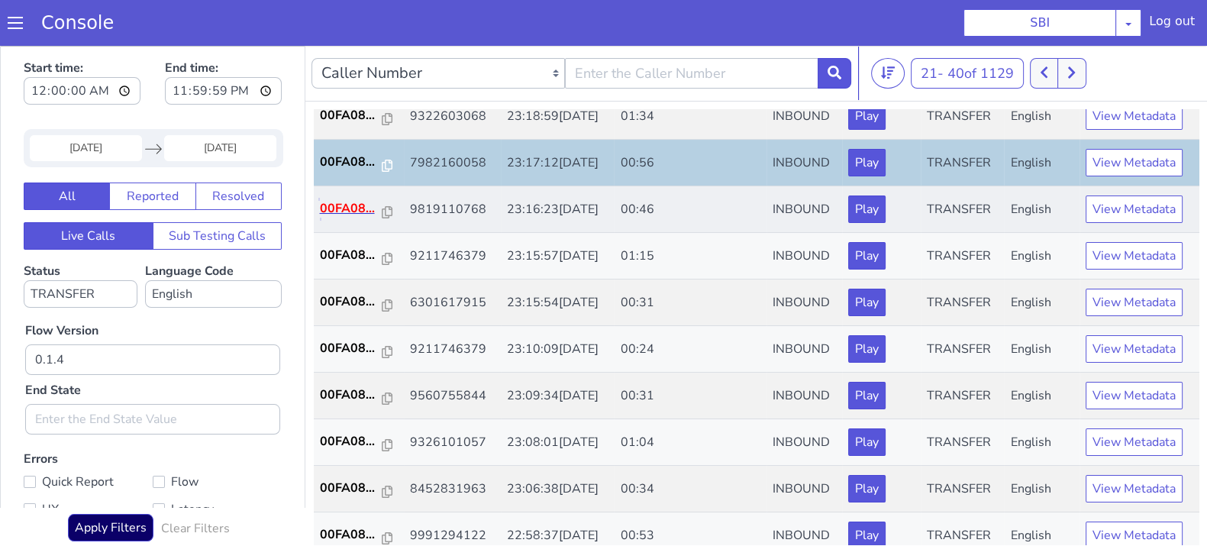
click at [346, 201] on p "00FA08..." at bounding box center [351, 208] width 63 height 18
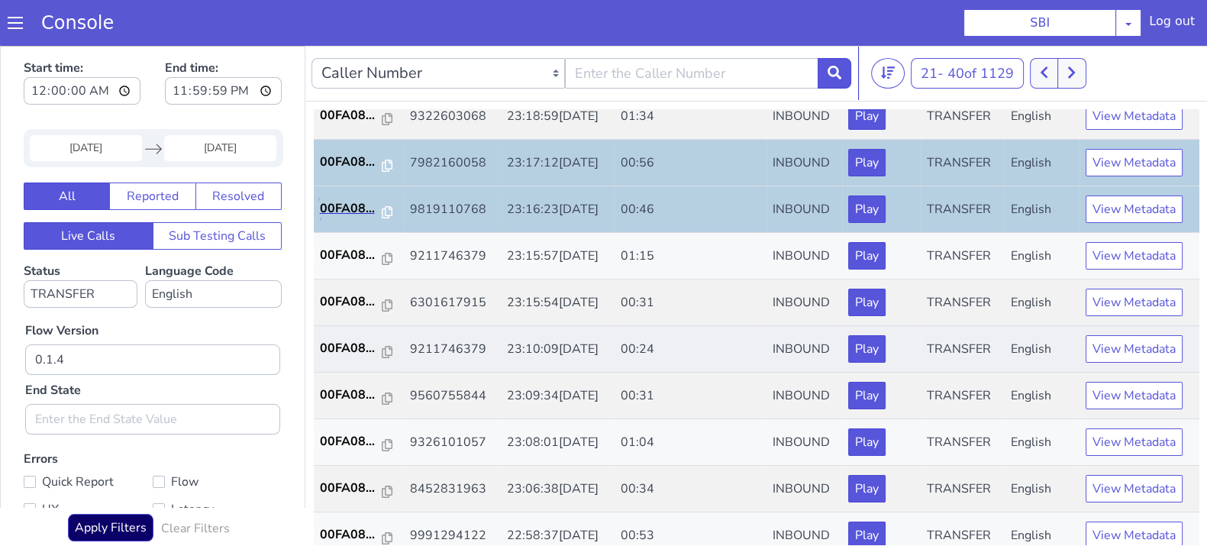
scroll to position [477, 0]
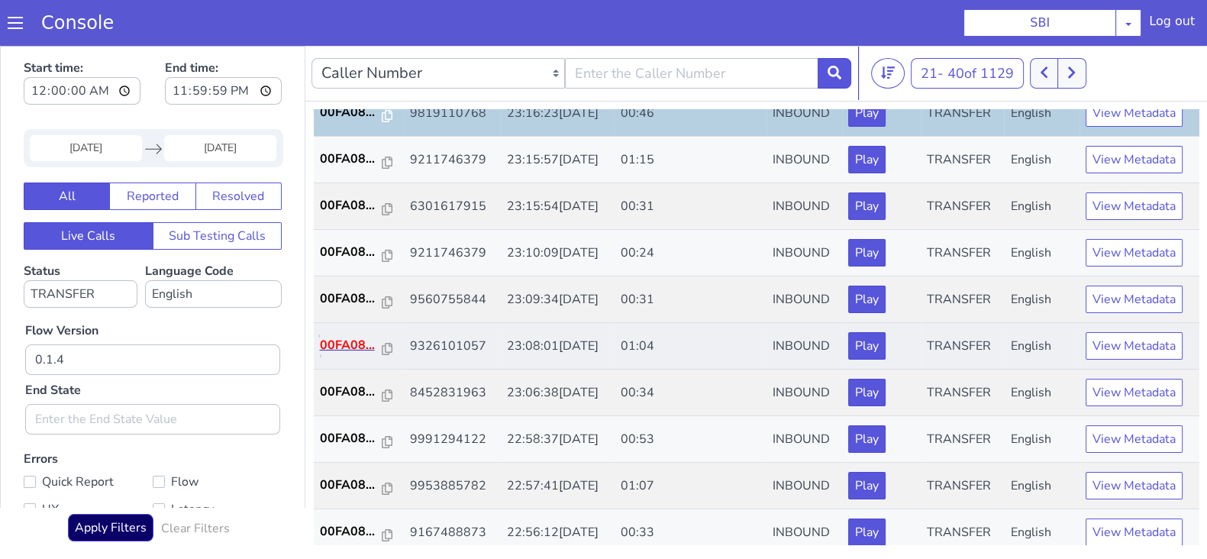
click at [324, 341] on p "00FA08..." at bounding box center [351, 345] width 63 height 18
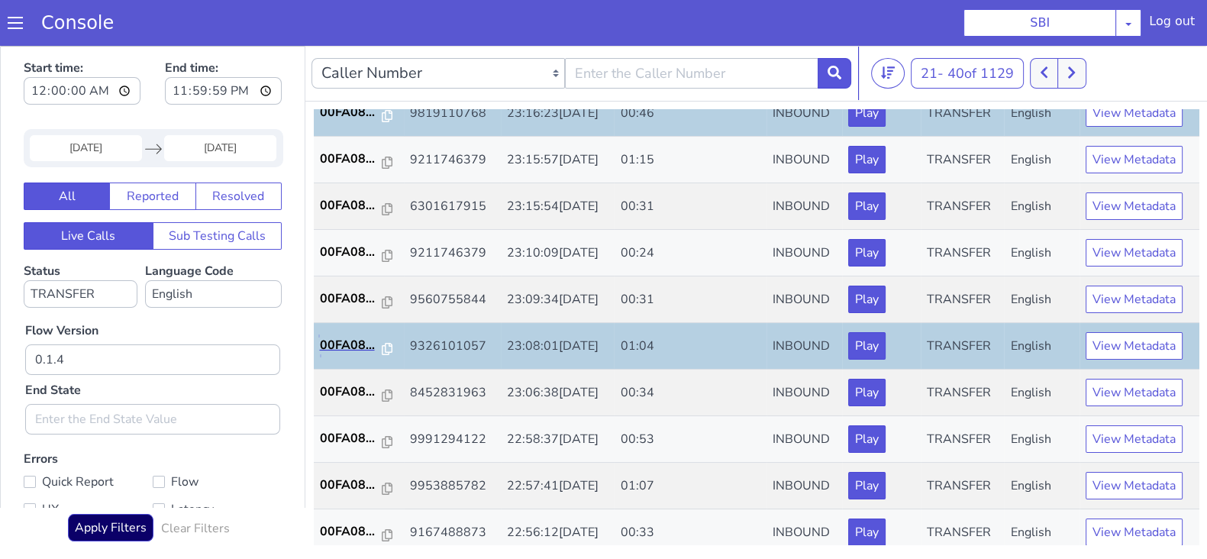
scroll to position [531, 0]
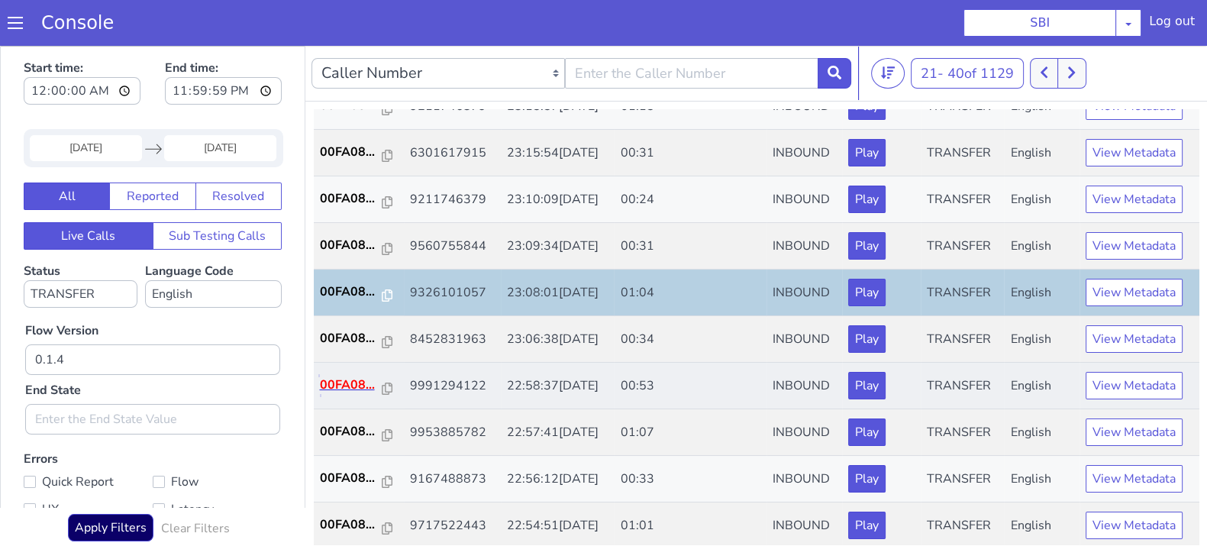
click at [355, 380] on p "00FA08..." at bounding box center [351, 385] width 63 height 18
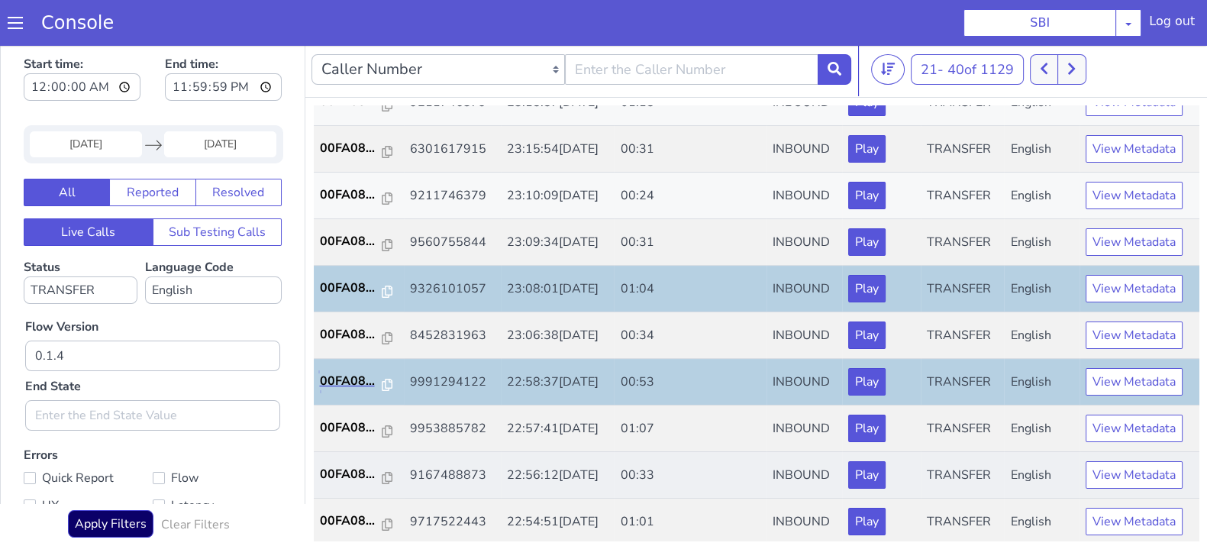
scroll to position [4, 0]
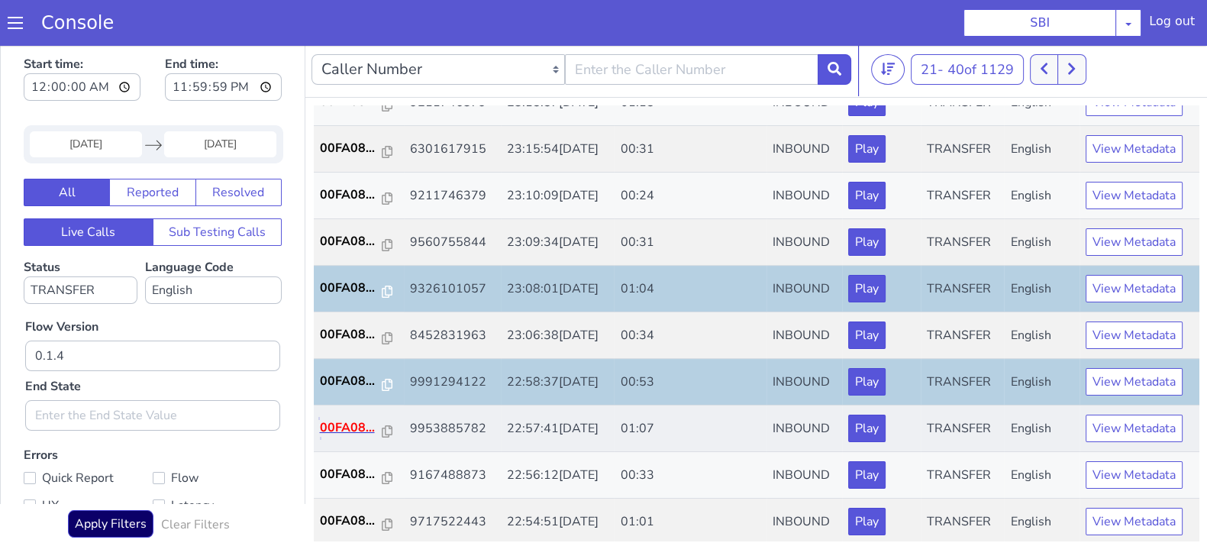
click at [352, 419] on p "00FA08..." at bounding box center [351, 428] width 63 height 18
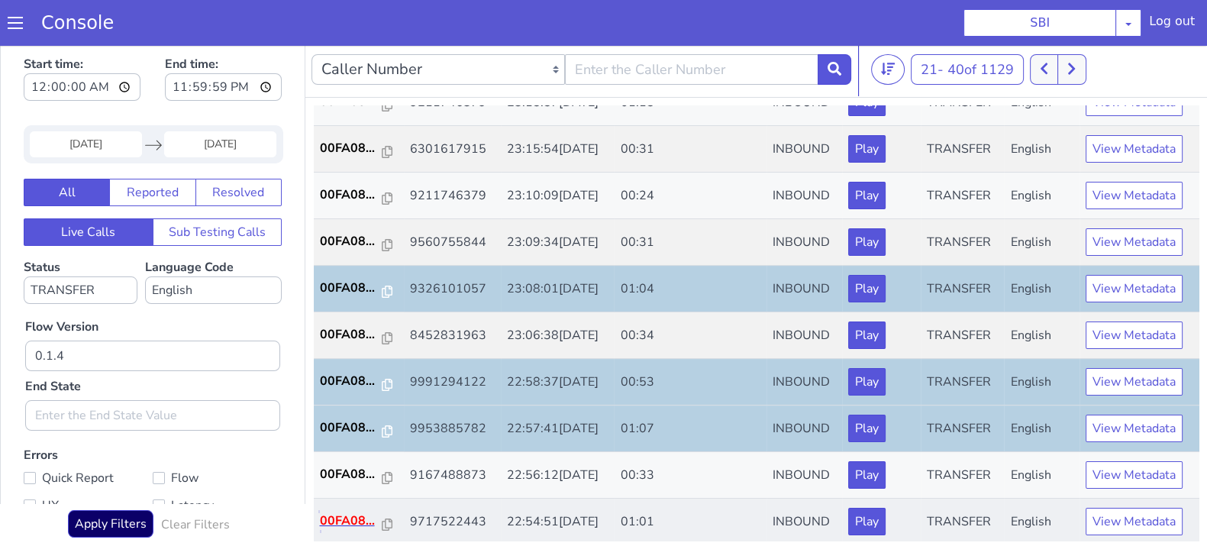
click at [355, 512] on p "00FA08..." at bounding box center [351, 521] width 63 height 18
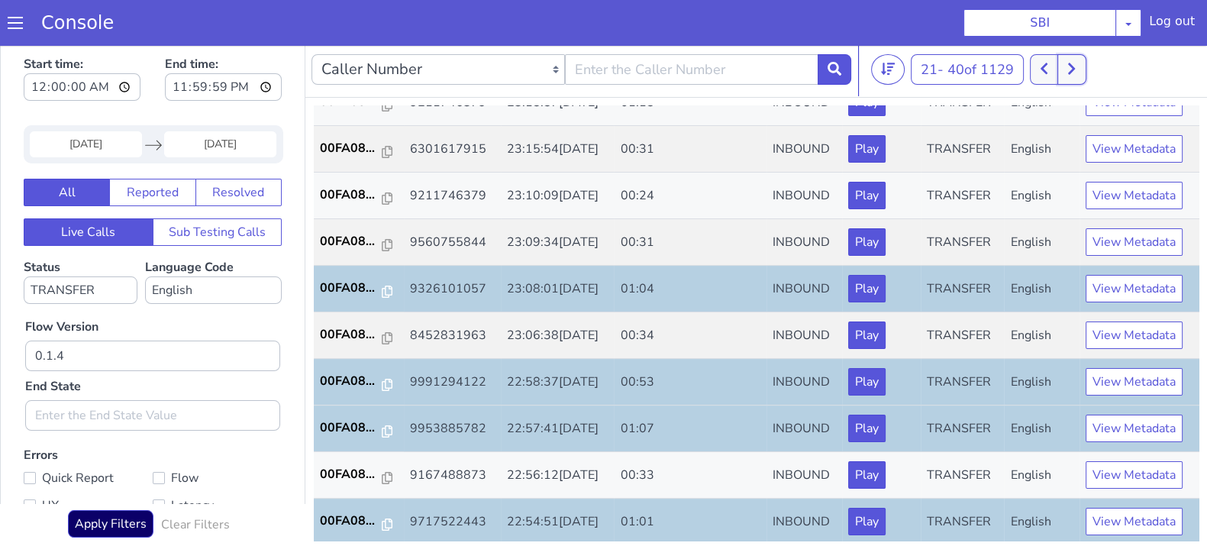
click at [1075, 70] on icon at bounding box center [1071, 68] width 7 height 11
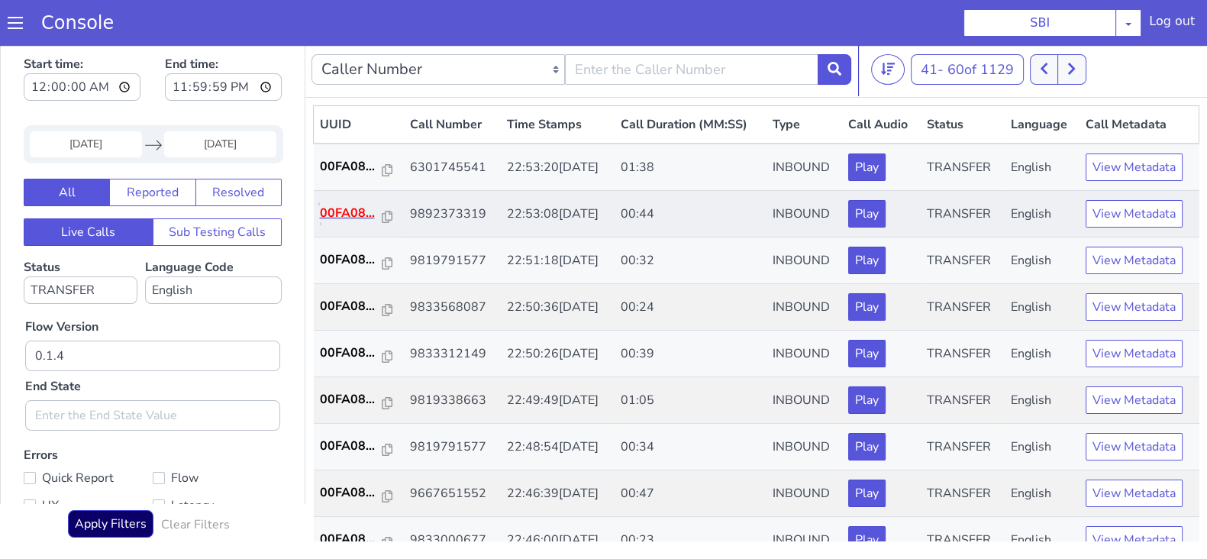
click at [341, 208] on p "00FA08..." at bounding box center [351, 213] width 63 height 18
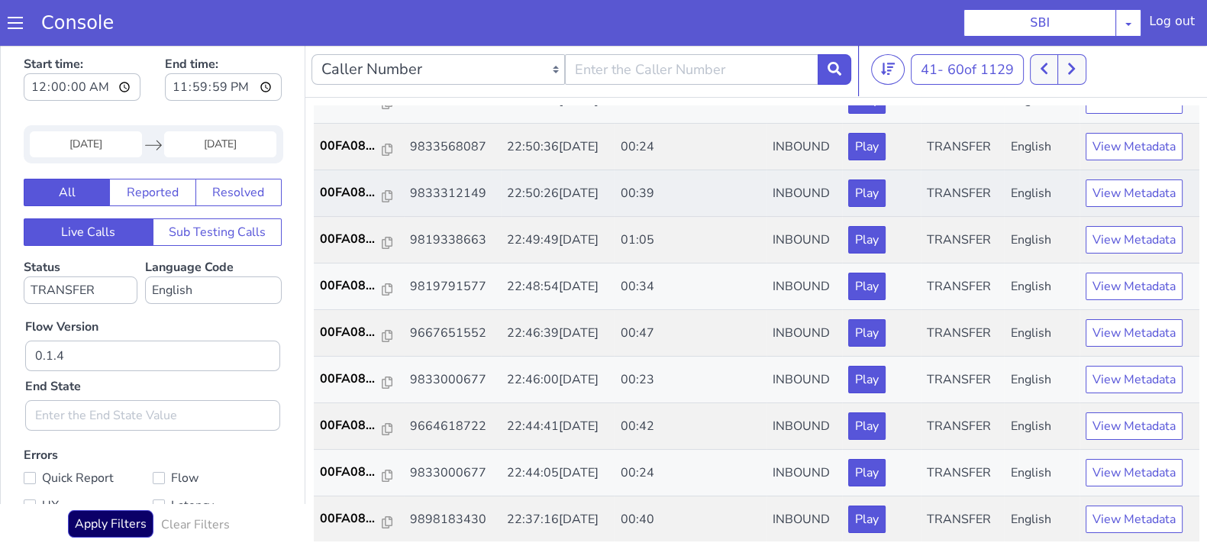
scroll to position [190, 0]
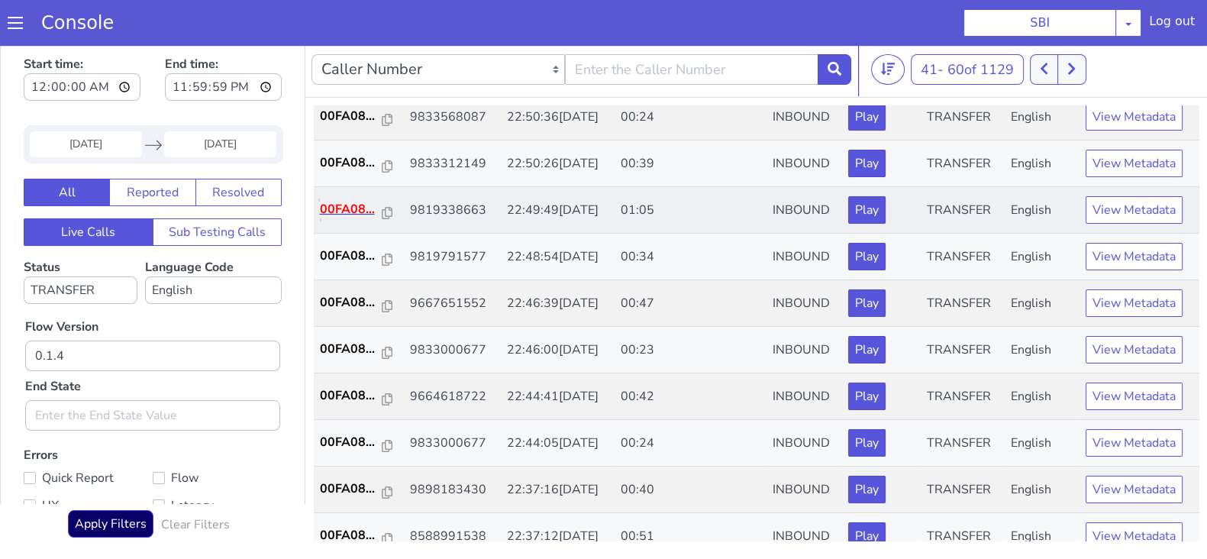
click at [344, 205] on p "00FA08..." at bounding box center [351, 209] width 63 height 18
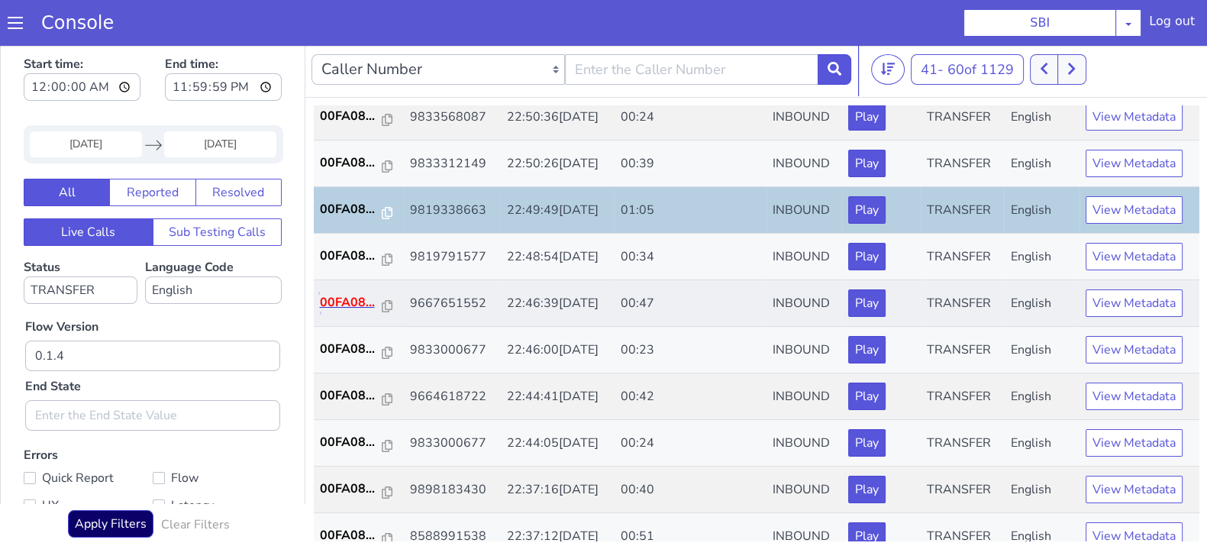
click at [351, 298] on p "00FA08..." at bounding box center [351, 302] width 63 height 18
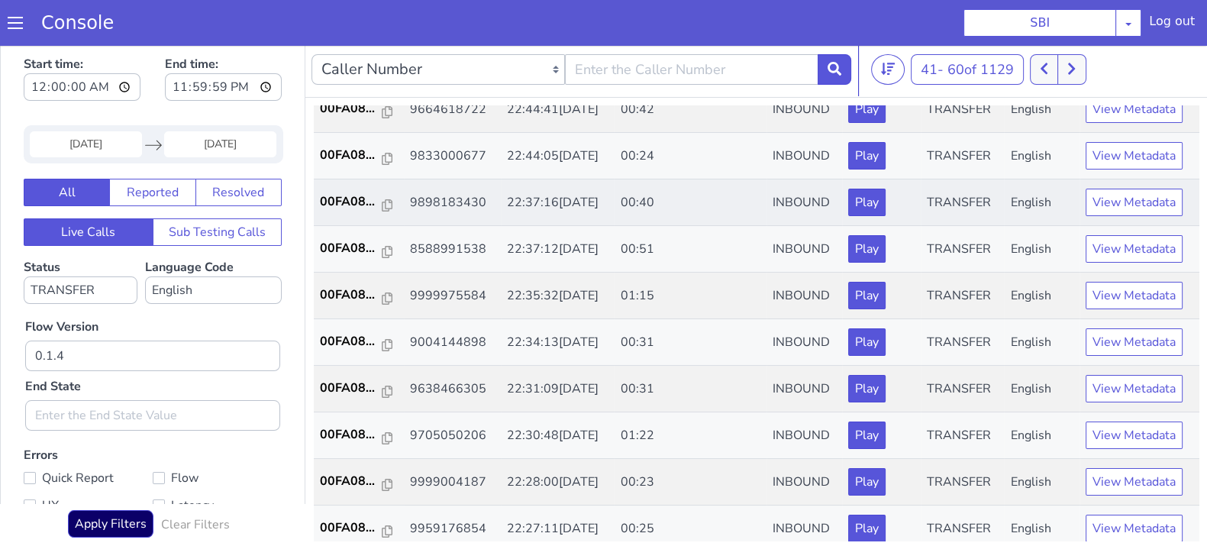
scroll to position [381, 0]
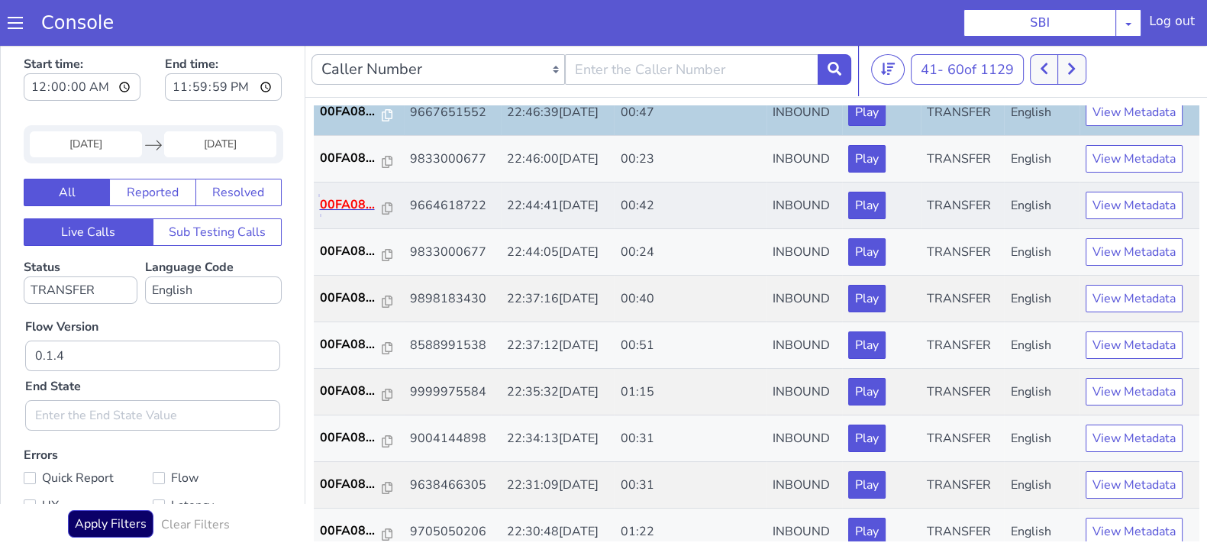
click at [359, 202] on p "00FA08..." at bounding box center [351, 205] width 63 height 18
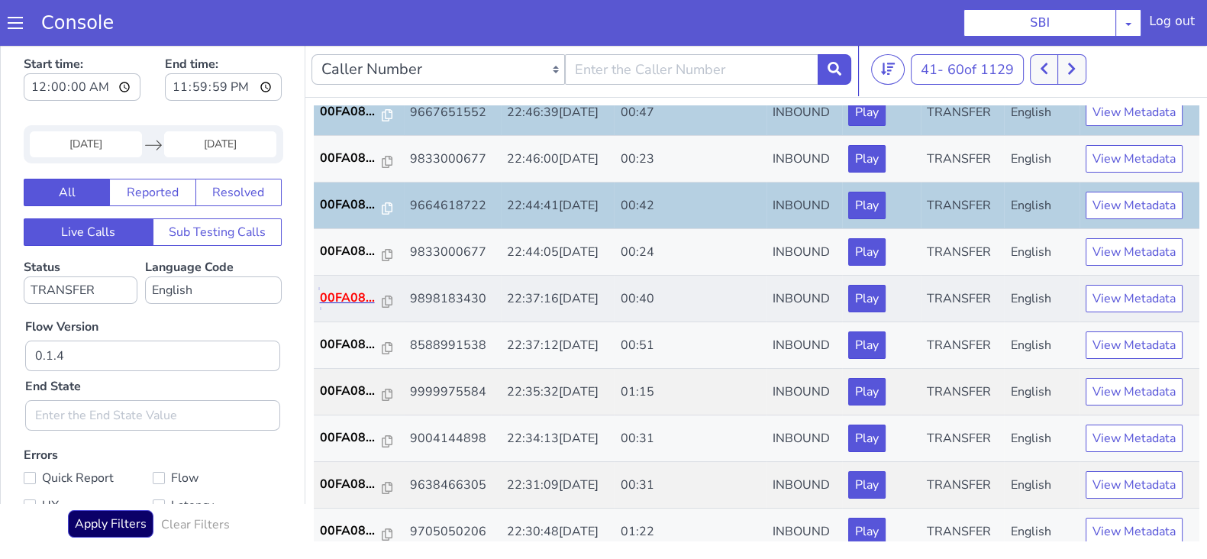
click at [353, 297] on p "00FA08..." at bounding box center [351, 298] width 63 height 18
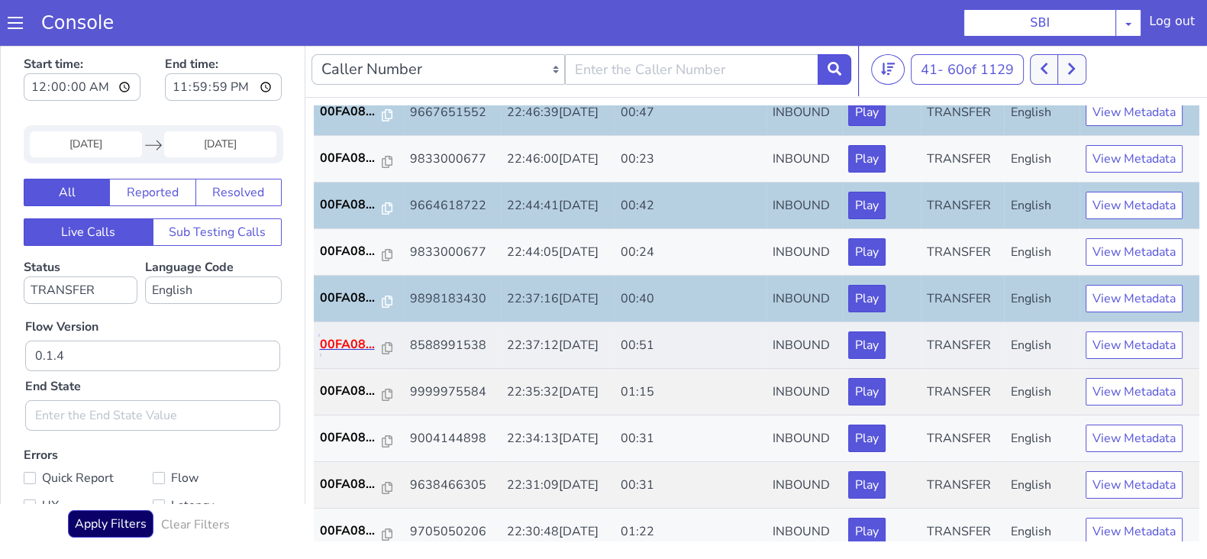
click at [341, 341] on p "00FA08..." at bounding box center [351, 344] width 63 height 18
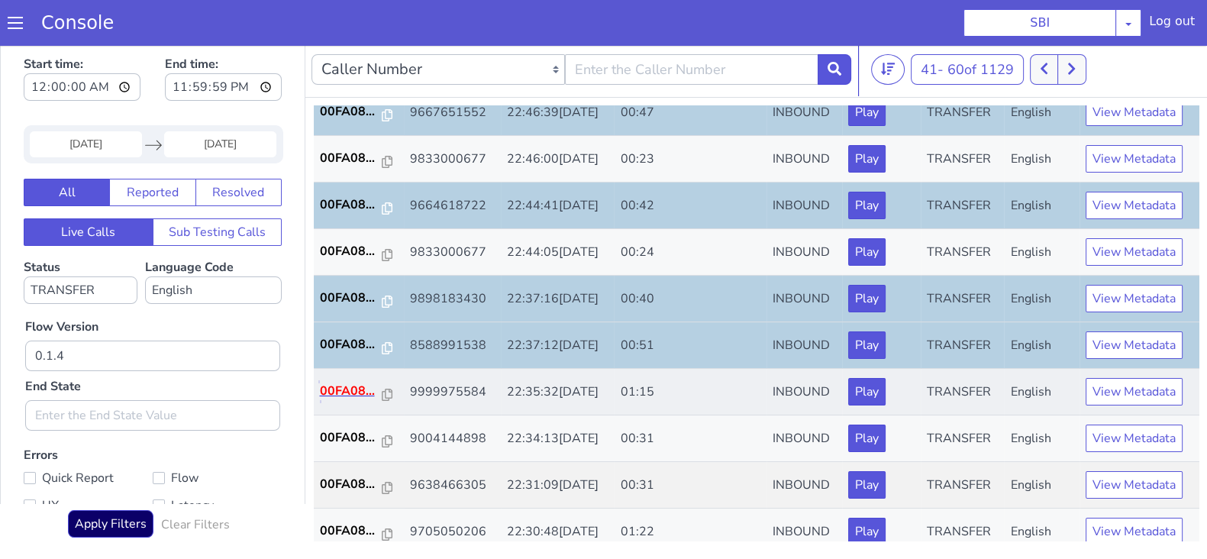
click at [335, 383] on p "00FA08..." at bounding box center [351, 391] width 63 height 18
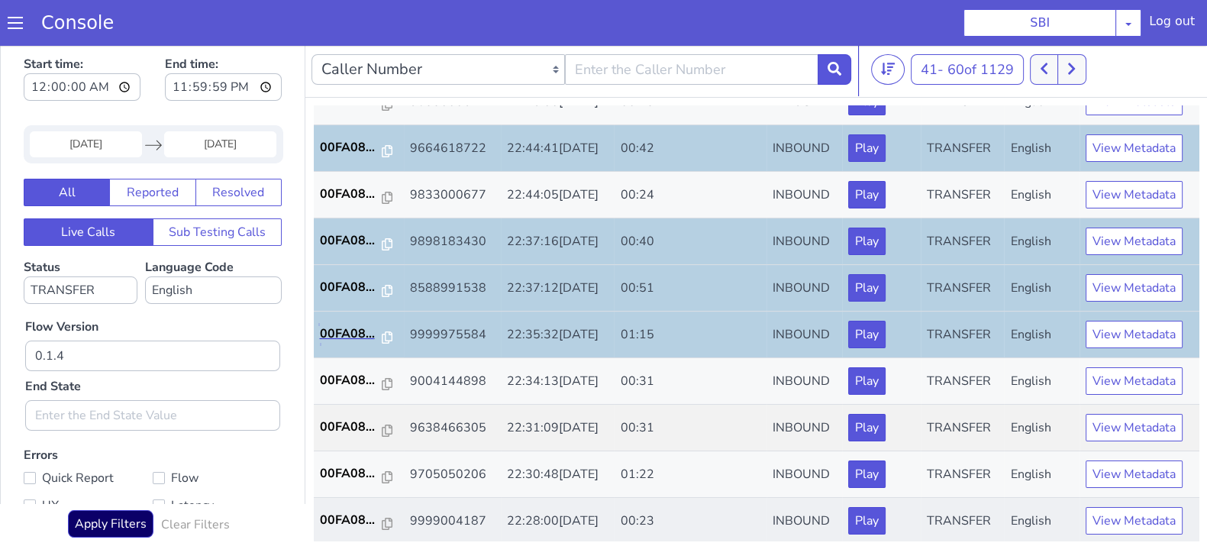
scroll to position [531, 0]
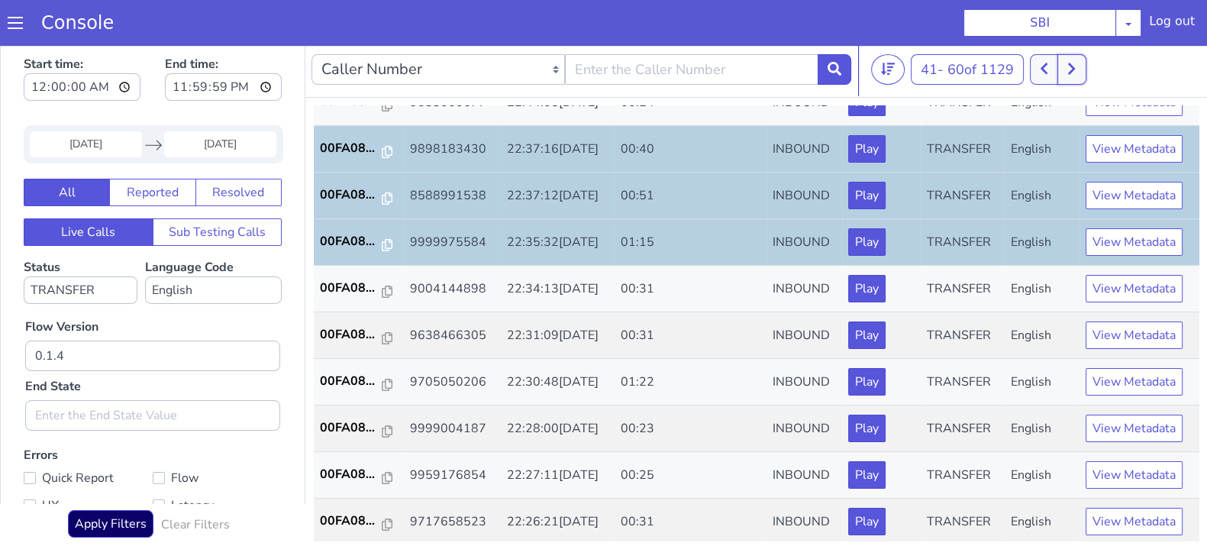
click at [1068, 73] on button at bounding box center [1072, 69] width 28 height 31
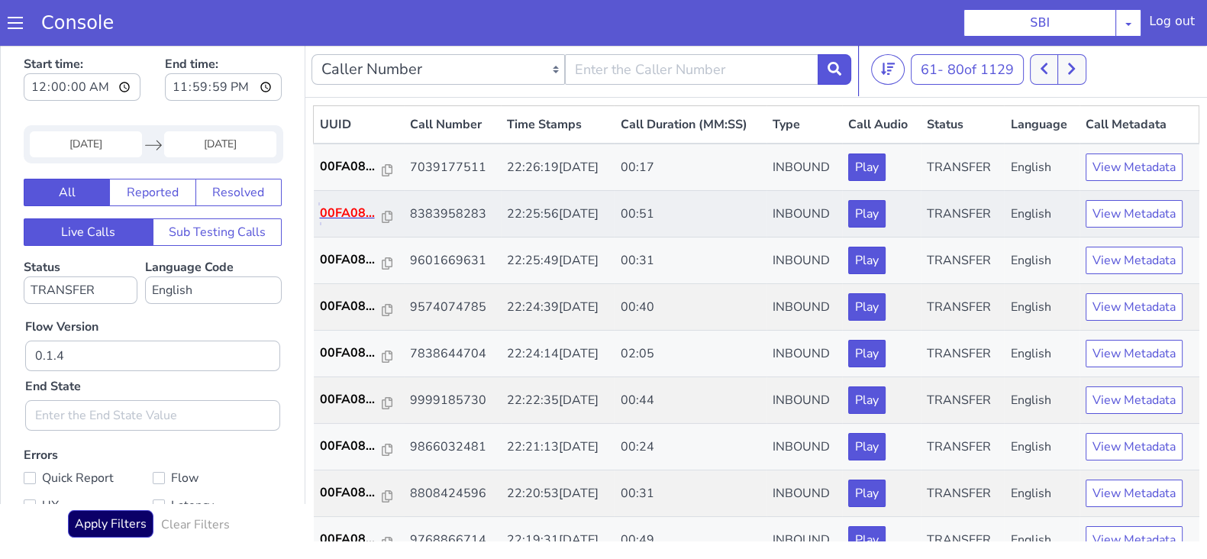
click at [344, 205] on p "00FA08..." at bounding box center [351, 213] width 63 height 18
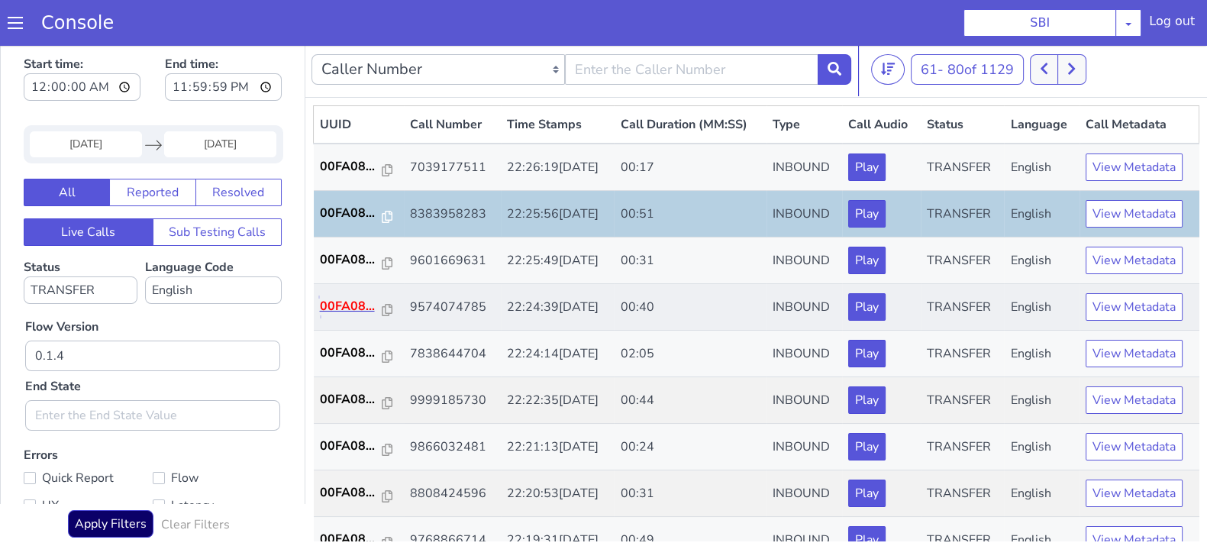
click at [351, 301] on p "00FA08..." at bounding box center [351, 306] width 63 height 18
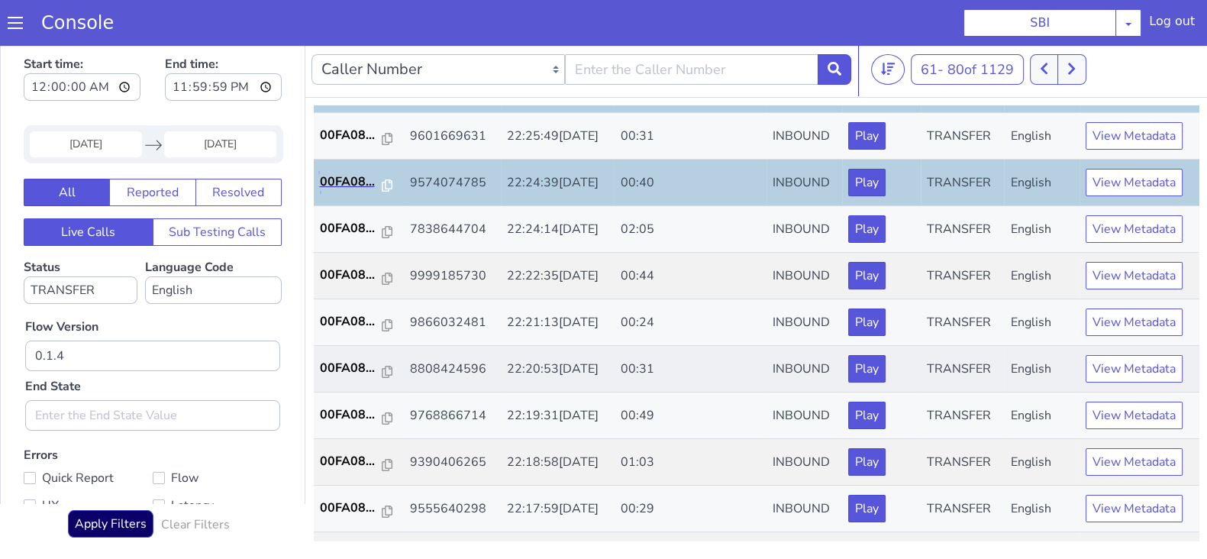
scroll to position [95, 0]
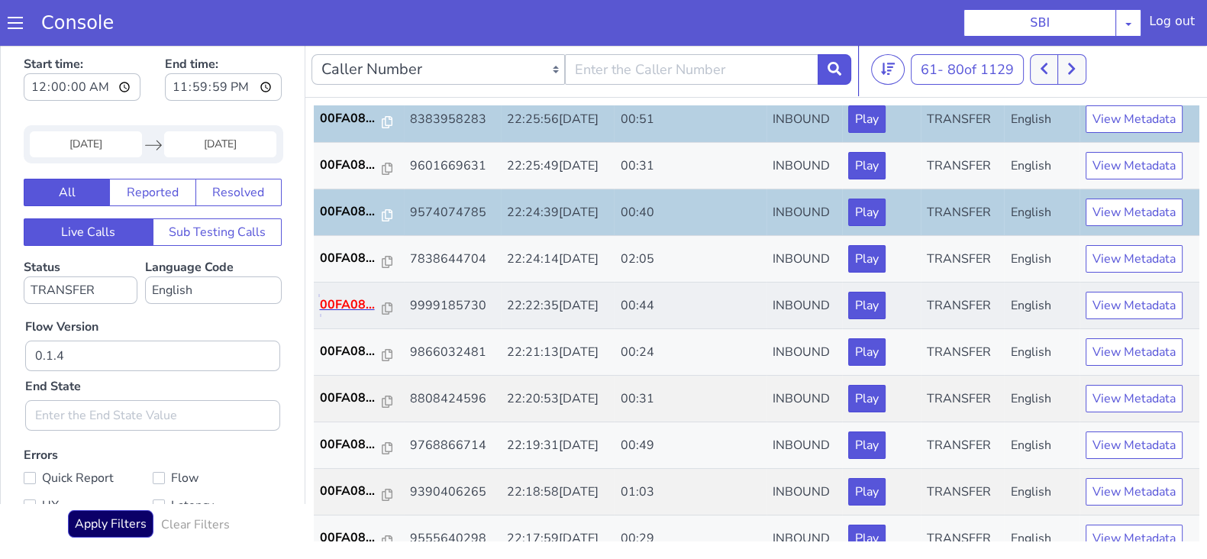
click at [340, 296] on p "00FA08..." at bounding box center [351, 305] width 63 height 18
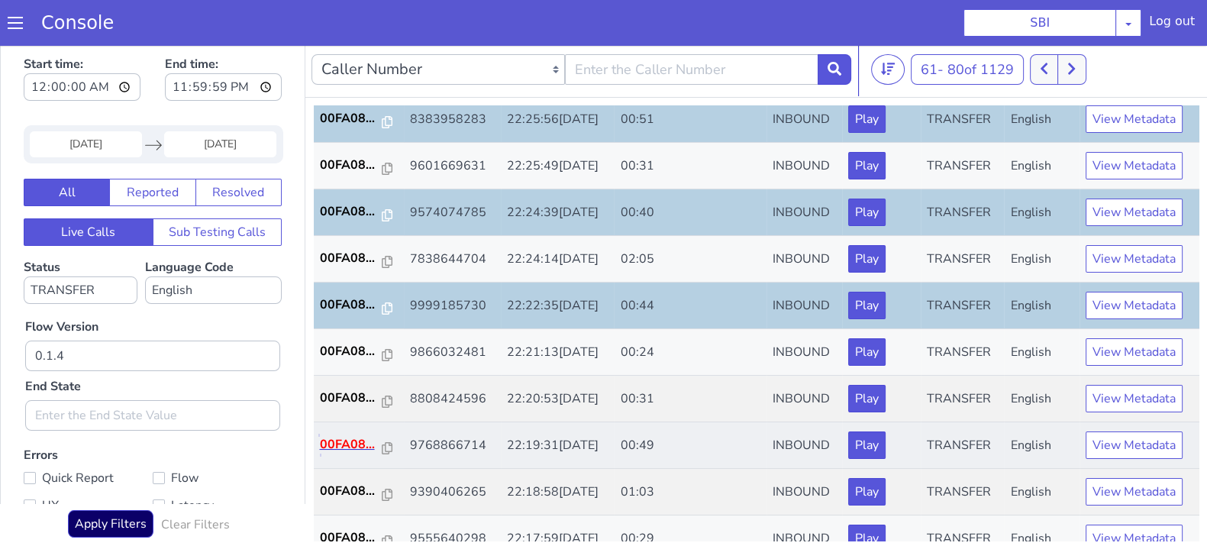
click at [346, 446] on p "00FA08..." at bounding box center [351, 444] width 63 height 18
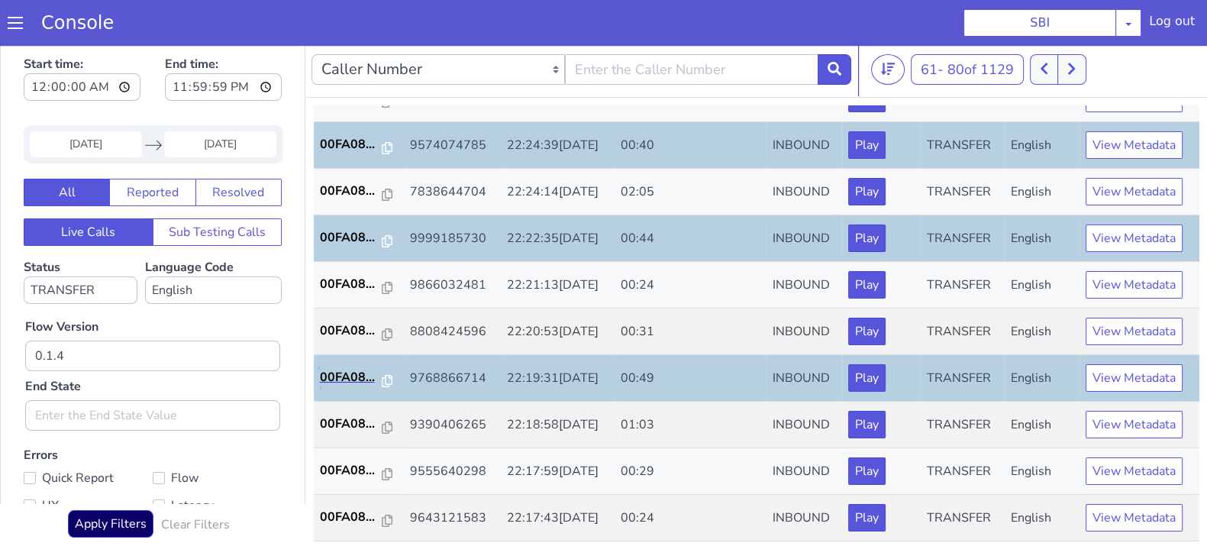
scroll to position [190, 0]
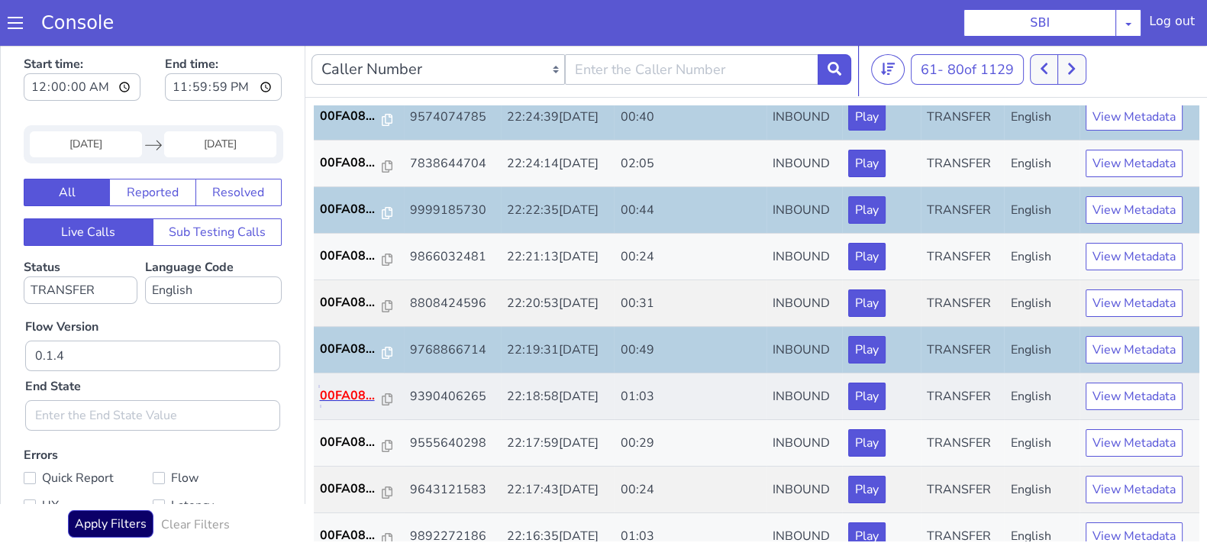
click at [351, 393] on p "00FA08..." at bounding box center [351, 395] width 63 height 18
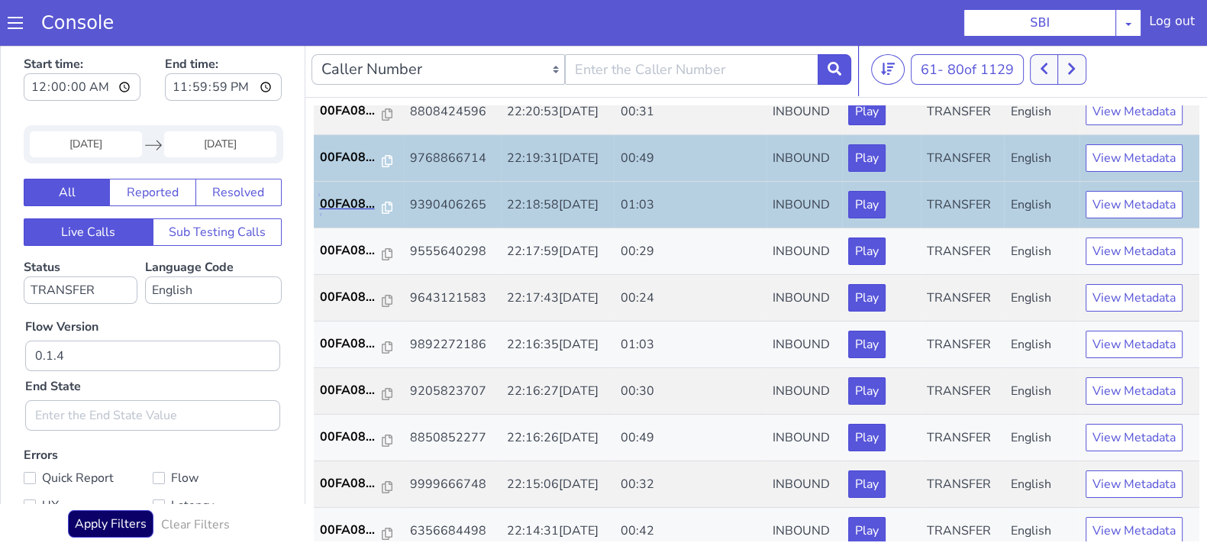
scroll to position [340, 0]
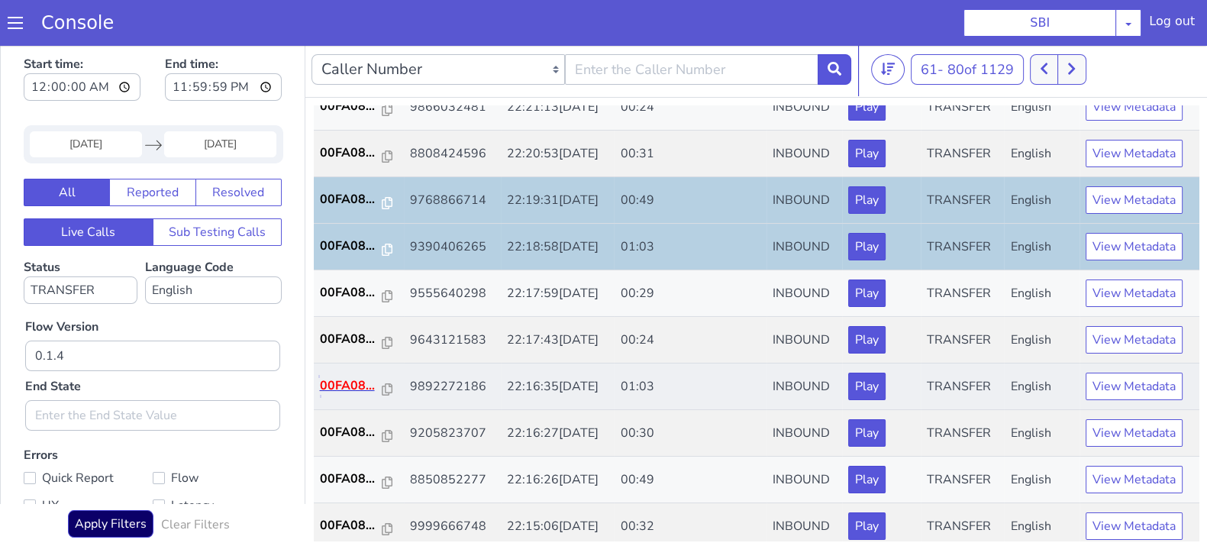
click at [352, 377] on p "00FA08..." at bounding box center [351, 386] width 63 height 18
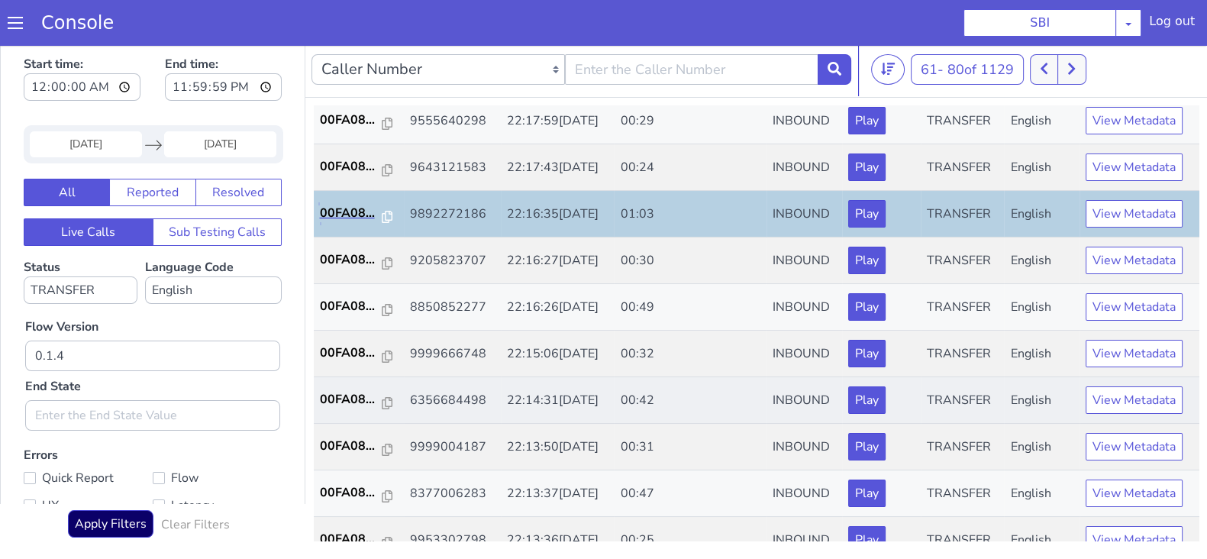
scroll to position [531, 0]
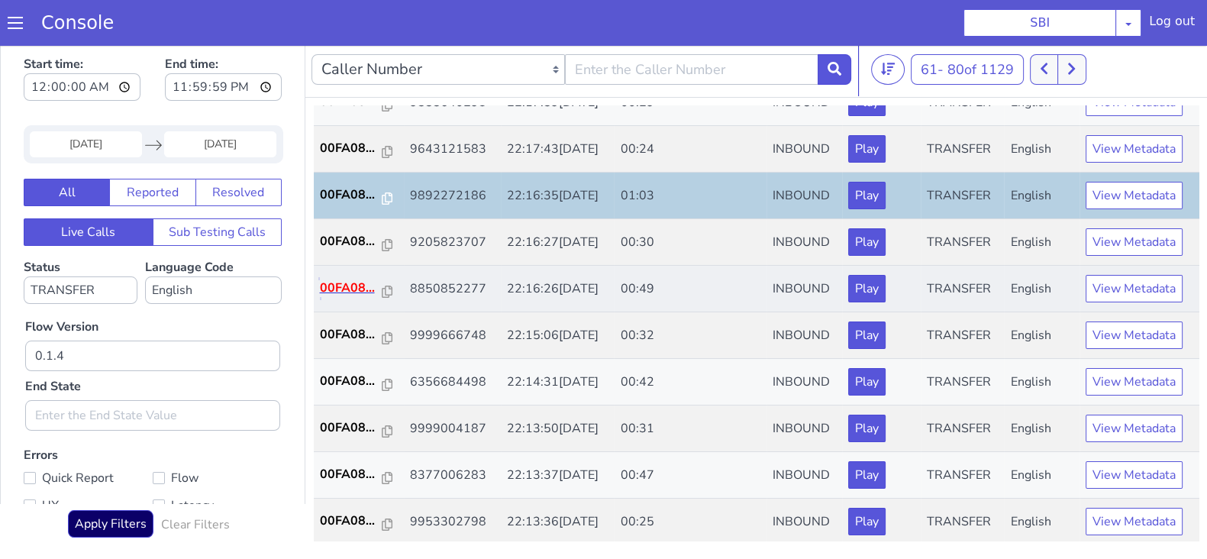
click at [353, 283] on p "00FA08..." at bounding box center [351, 288] width 63 height 18
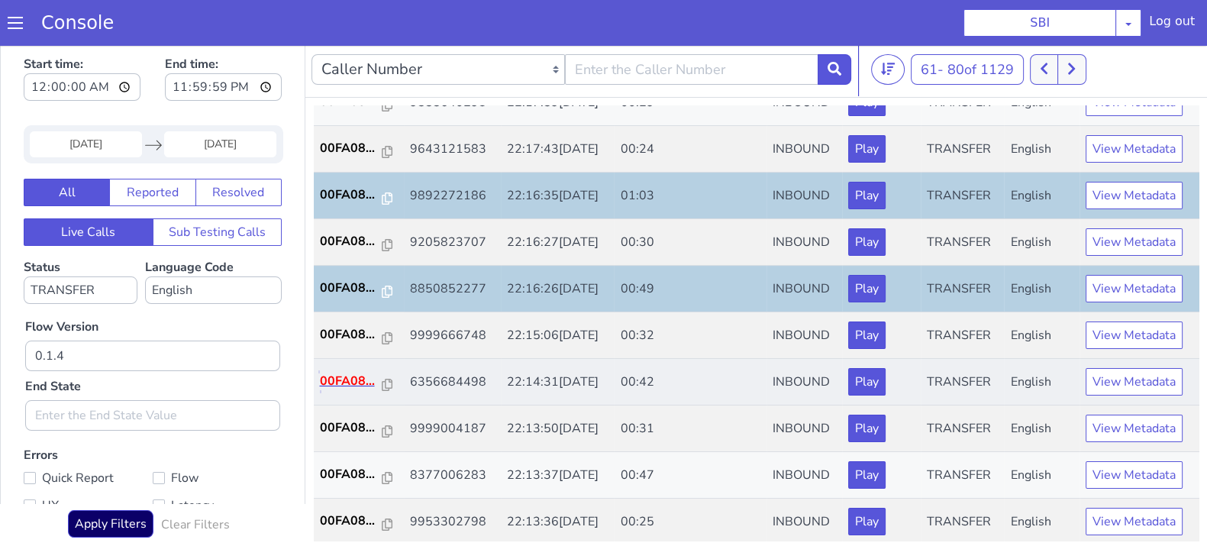
click at [336, 373] on p "00FA08..." at bounding box center [351, 381] width 63 height 18
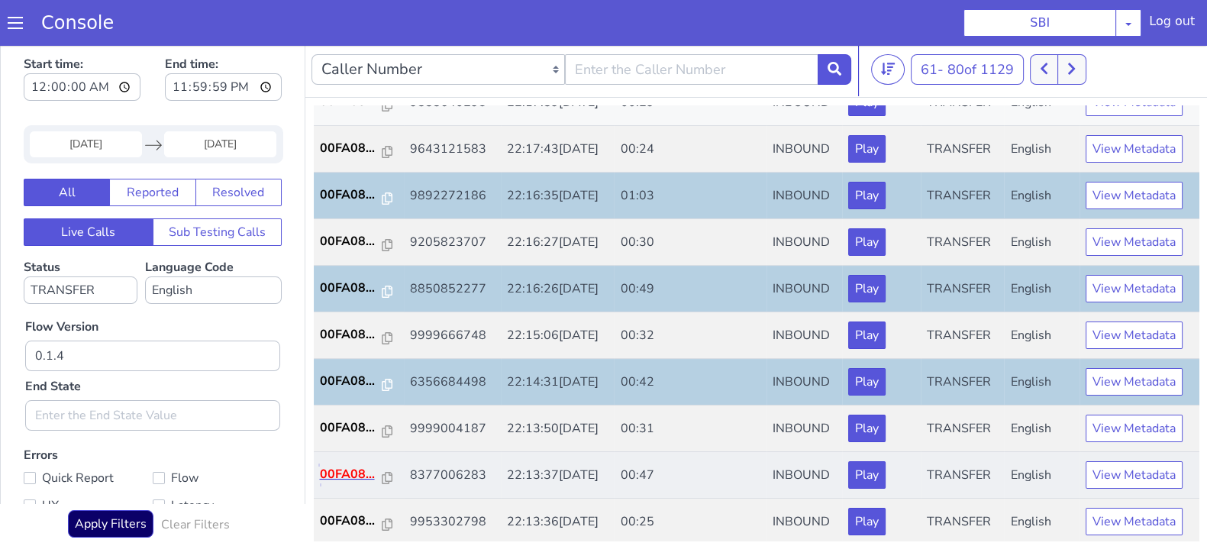
click at [360, 470] on p "00FA08..." at bounding box center [351, 474] width 63 height 18
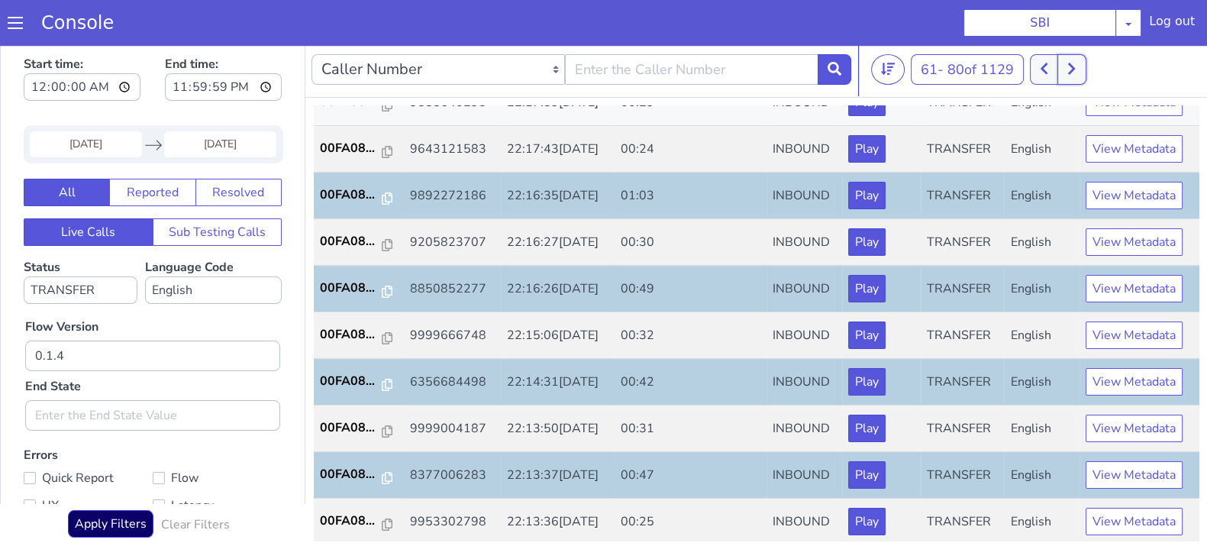
click at [1073, 66] on icon at bounding box center [1072, 69] width 8 height 14
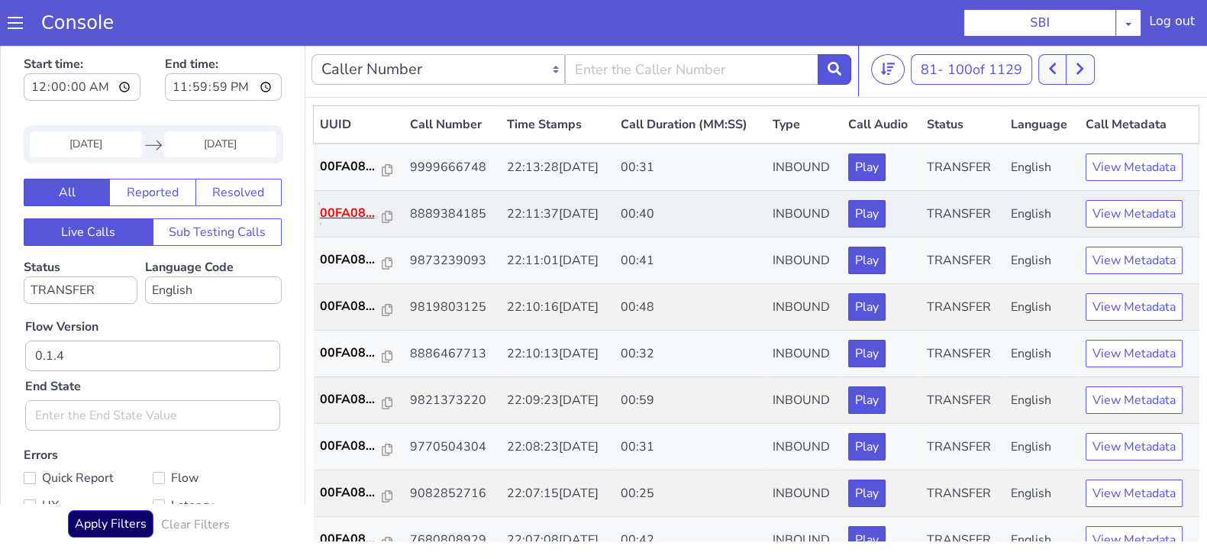
click at [344, 208] on p "00FA08..." at bounding box center [351, 213] width 63 height 18
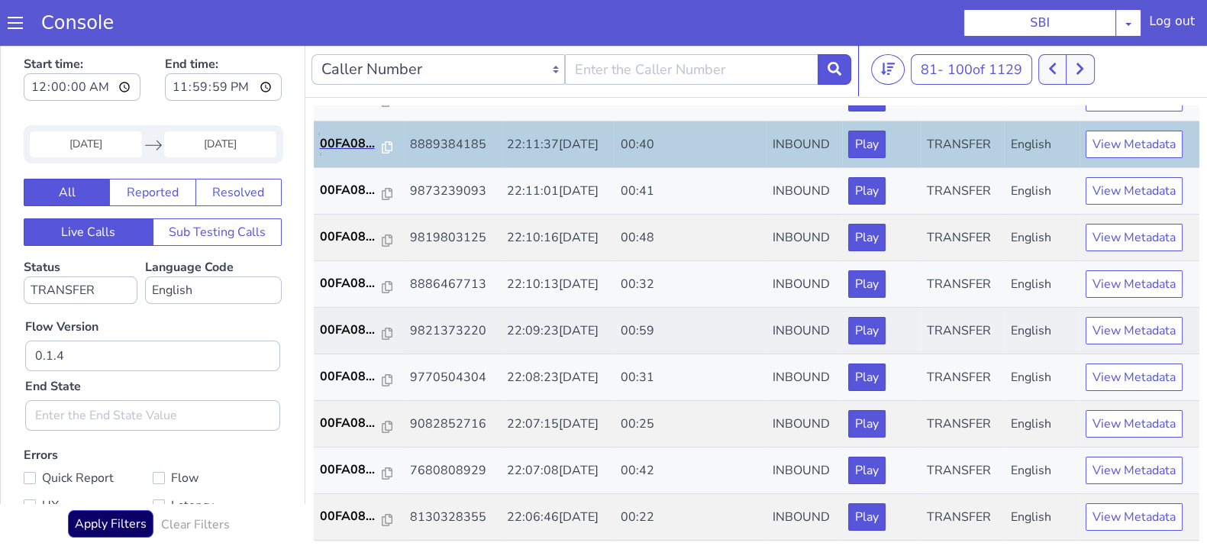
scroll to position [95, 0]
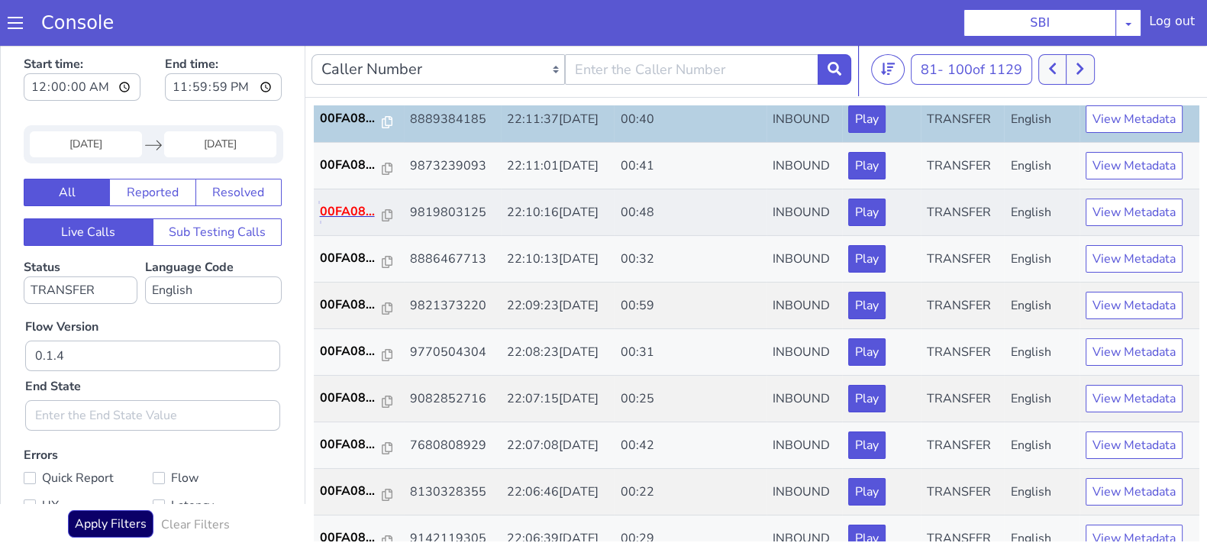
click at [337, 203] on p "00FA08..." at bounding box center [351, 211] width 63 height 18
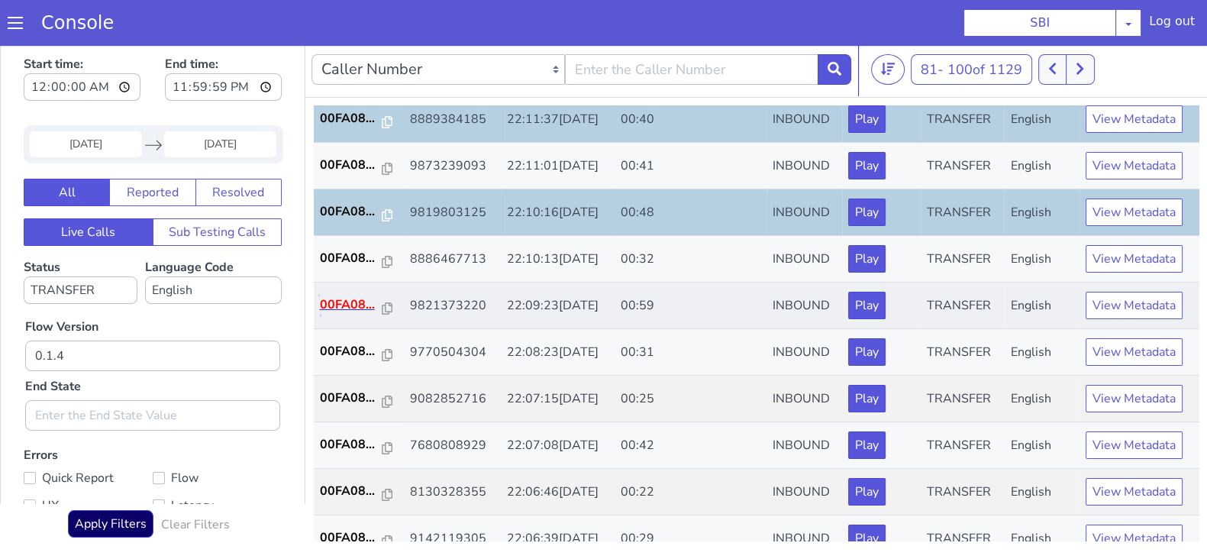
click at [350, 302] on p "00FA08..." at bounding box center [351, 305] width 63 height 18
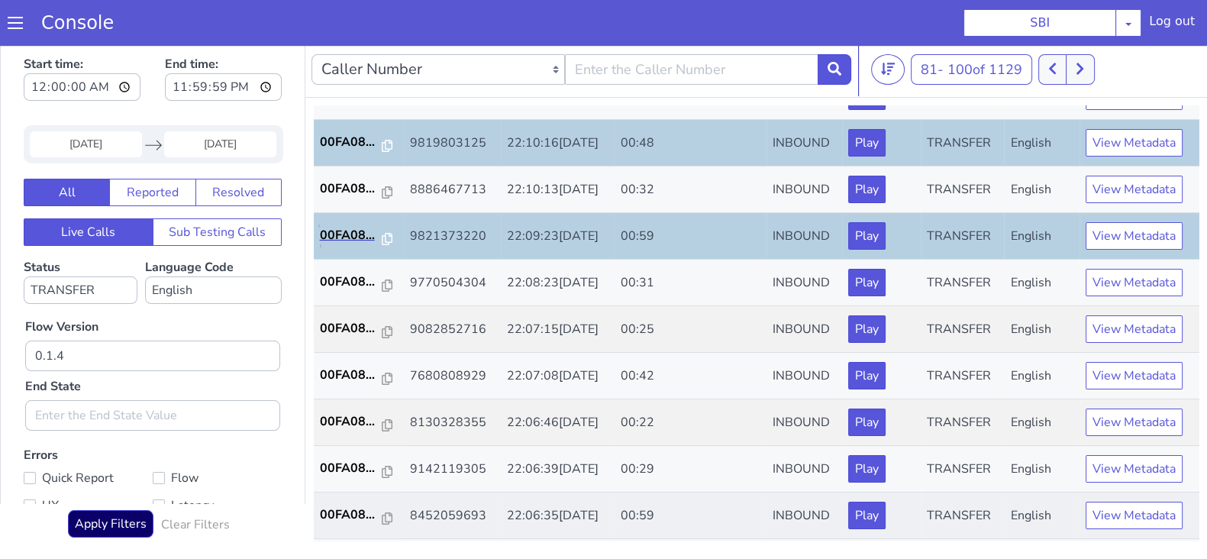
scroll to position [286, 0]
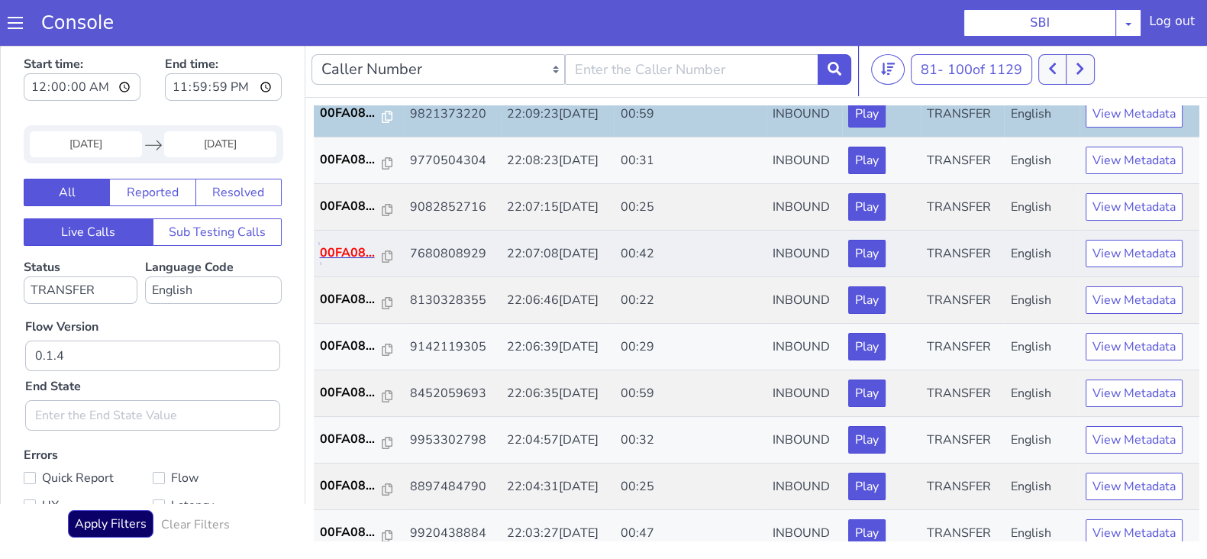
click at [349, 251] on p "00FA08..." at bounding box center [351, 253] width 63 height 18
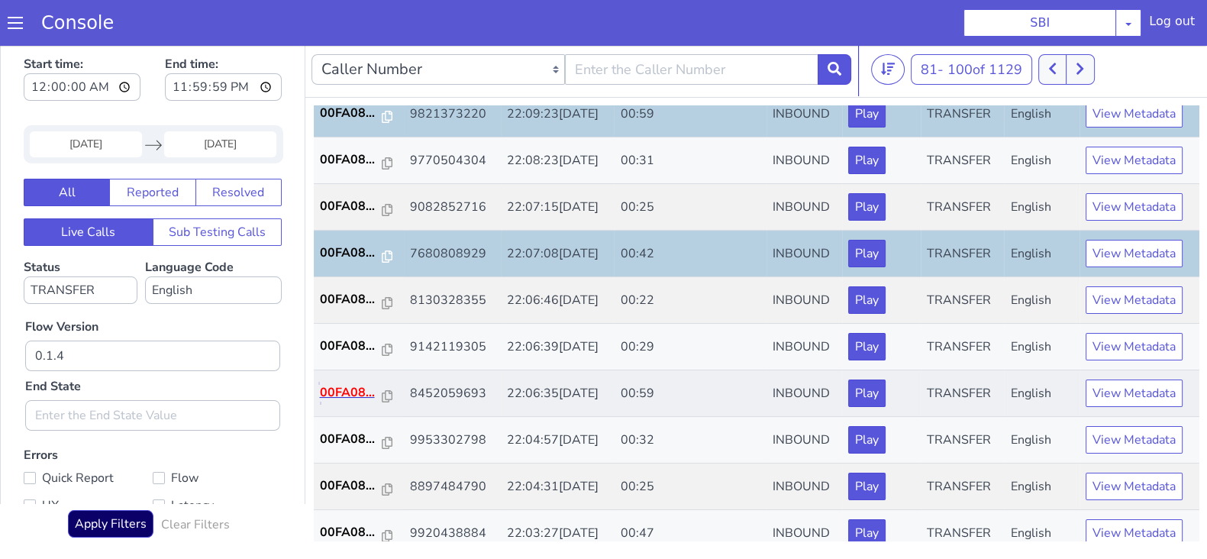
click at [332, 393] on p "00FA08..." at bounding box center [351, 392] width 63 height 18
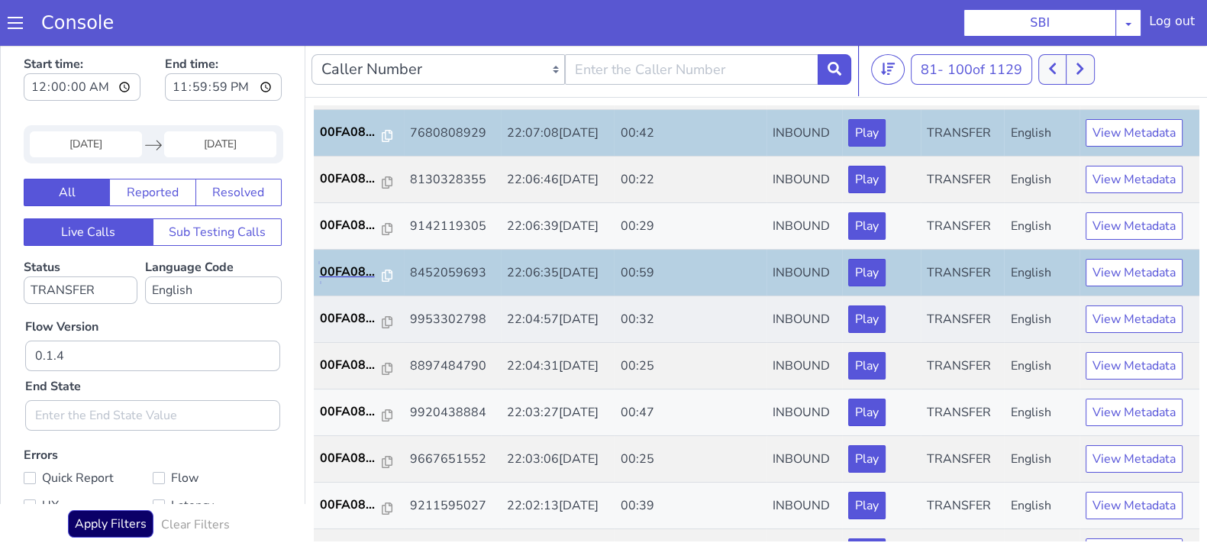
scroll to position [531, 0]
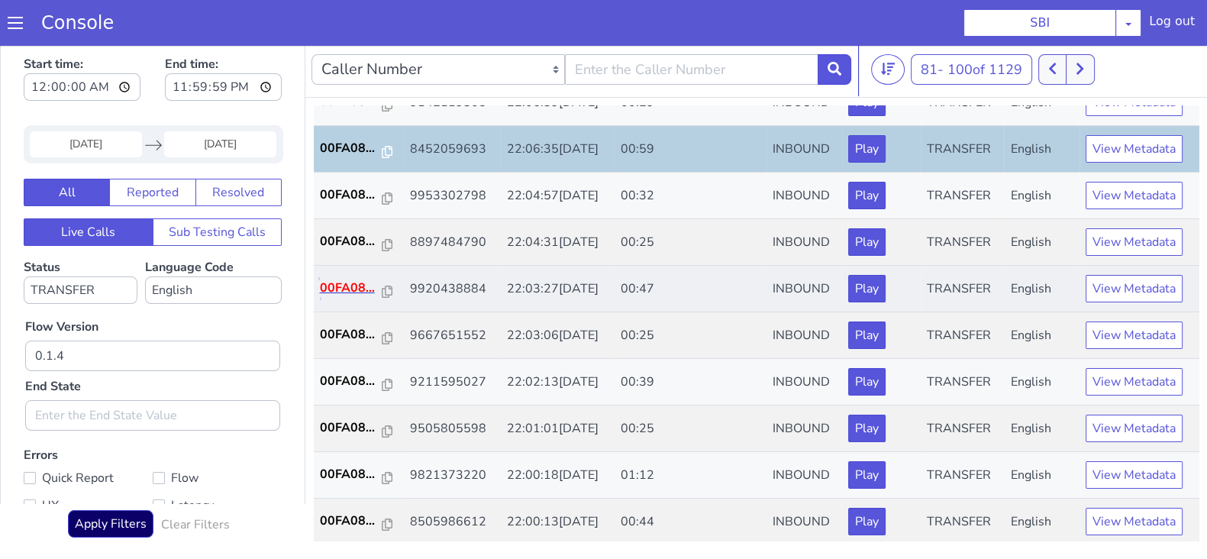
click at [357, 282] on p "00FA08..." at bounding box center [351, 288] width 63 height 18
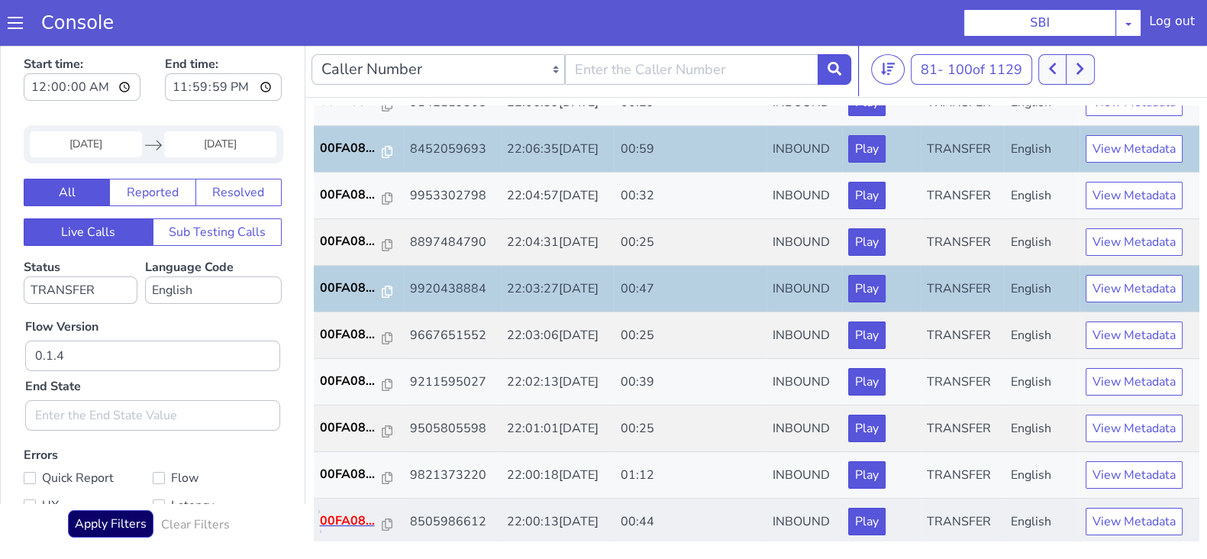
click at [356, 512] on p "00FA08..." at bounding box center [351, 521] width 63 height 18
